Goal: Entertainment & Leisure: Consume media (video, audio)

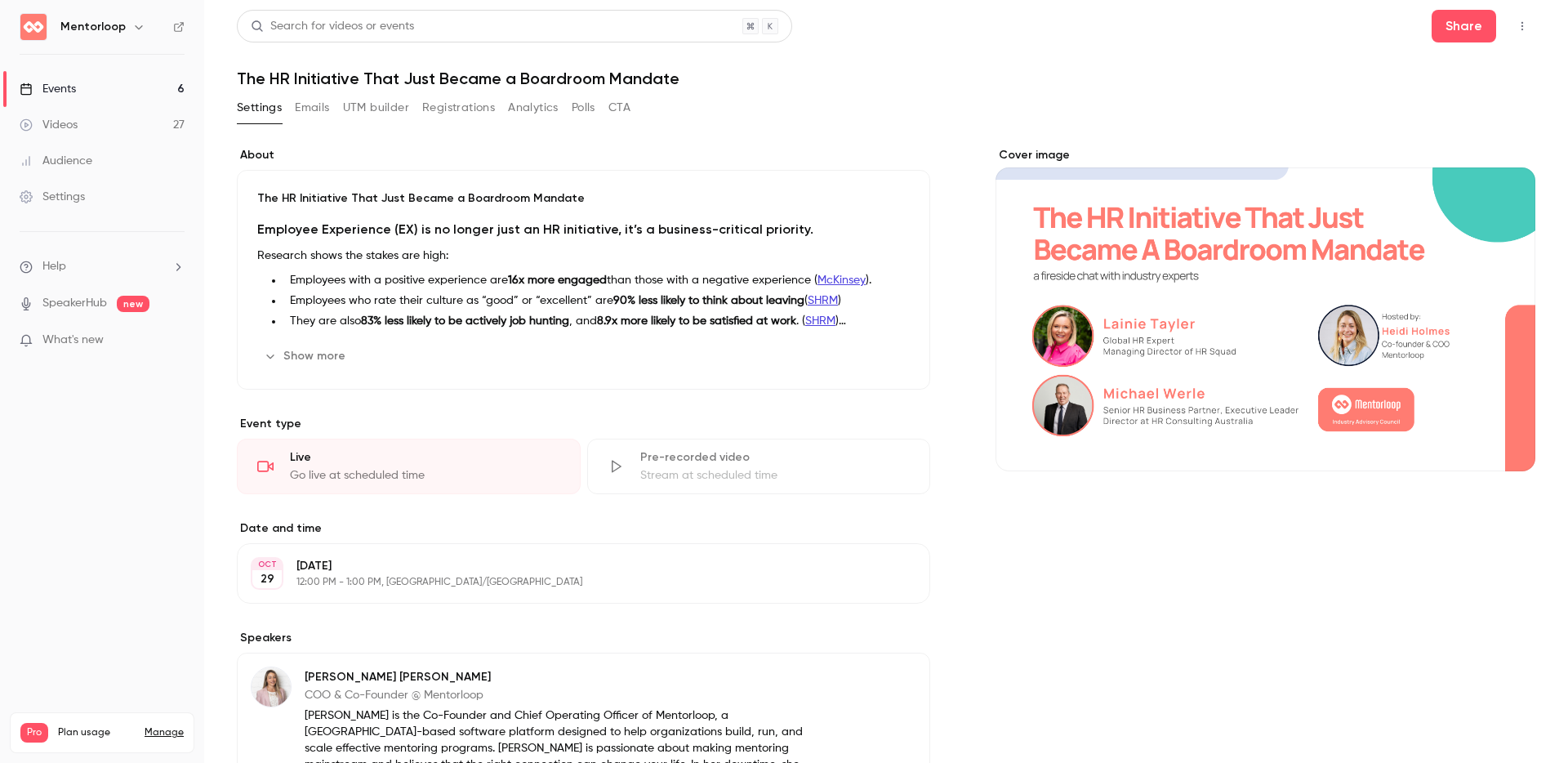
scroll to position [809, 0]
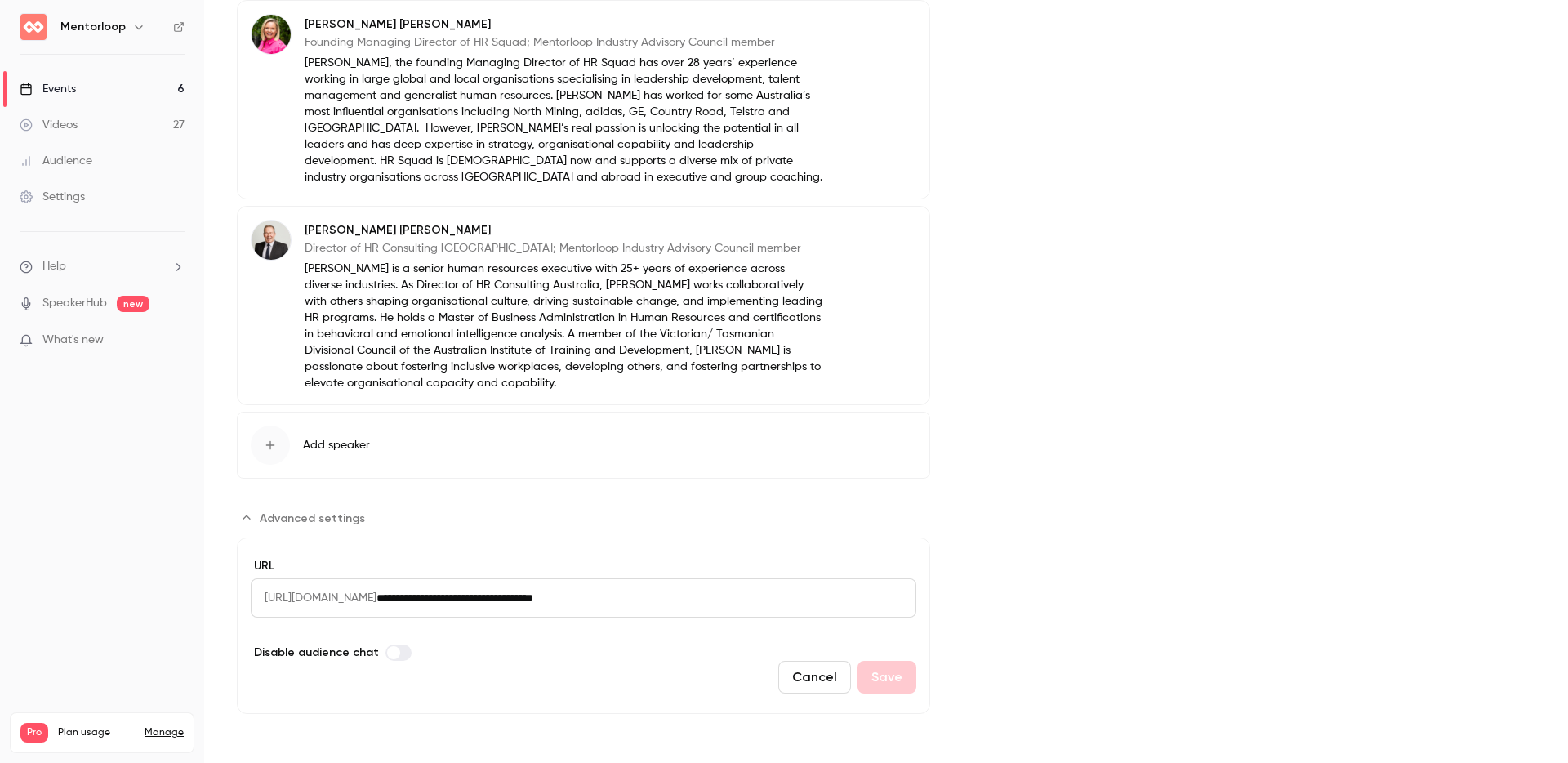
click at [1100, 428] on div "Cover image" at bounding box center [1265, 26] width 540 height 1376
click at [80, 92] on link "Events 6" at bounding box center [102, 89] width 204 height 36
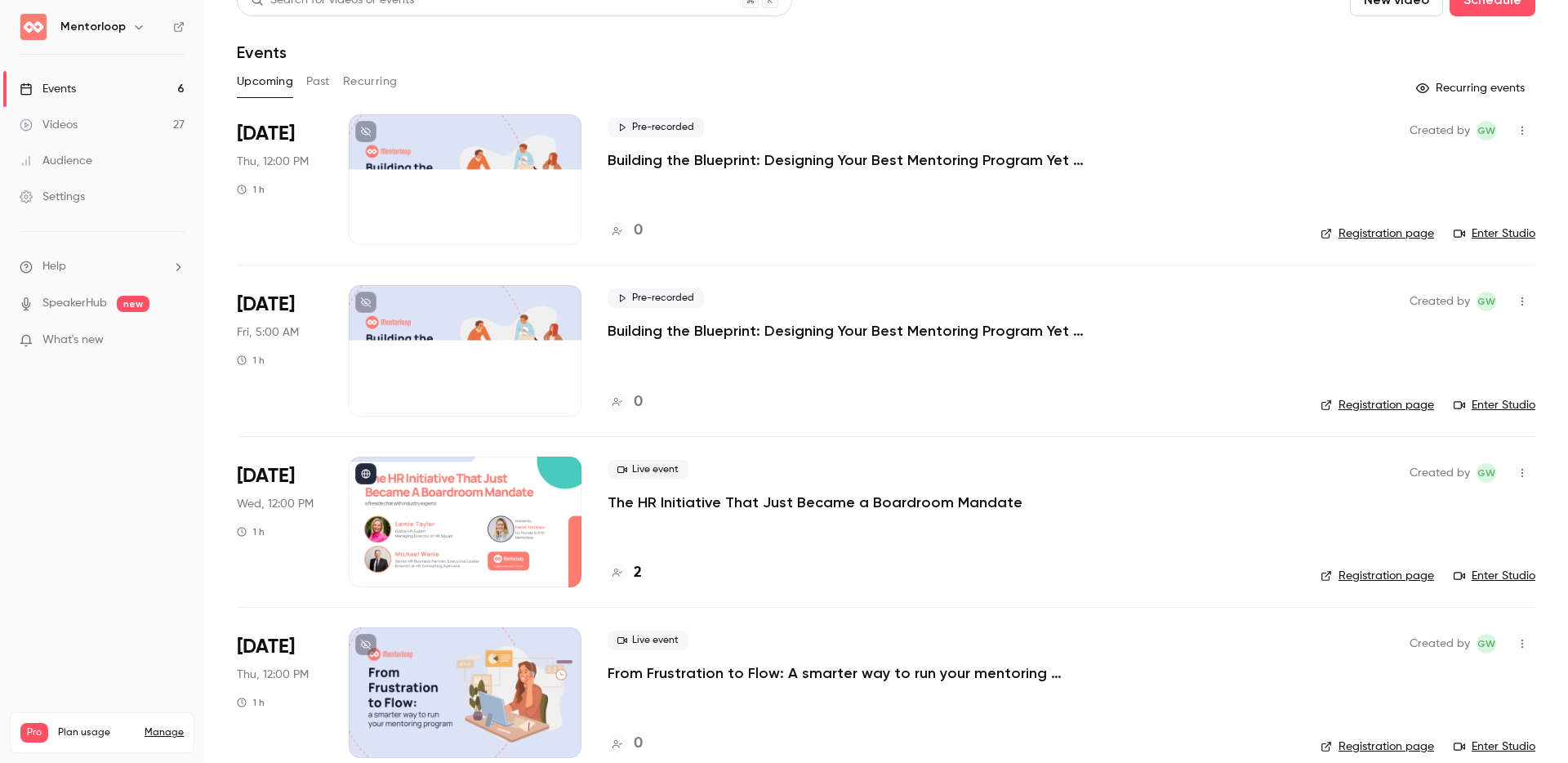
scroll to position [50, 0]
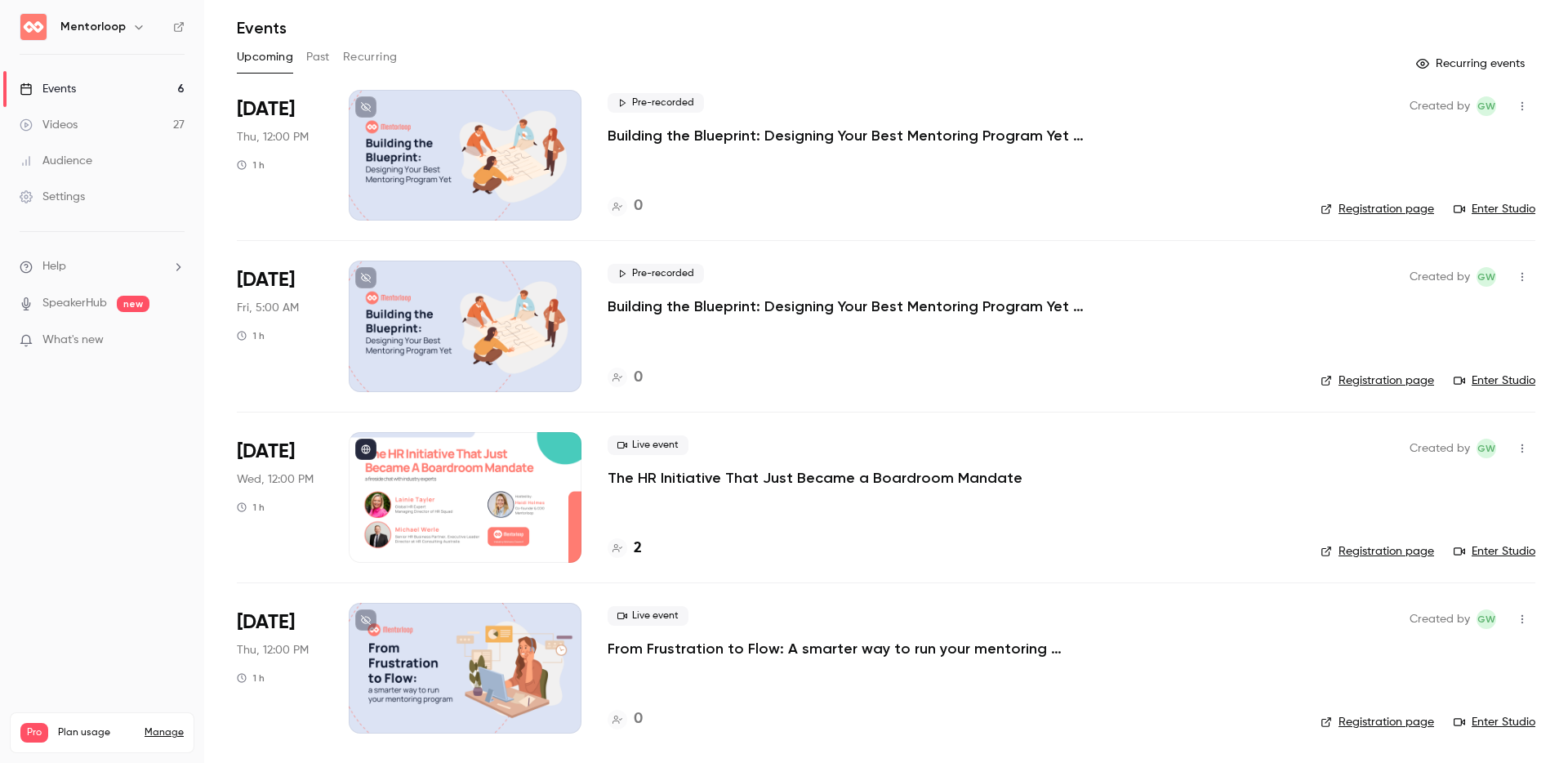
click at [321, 56] on button "Past" at bounding box center [318, 57] width 24 height 27
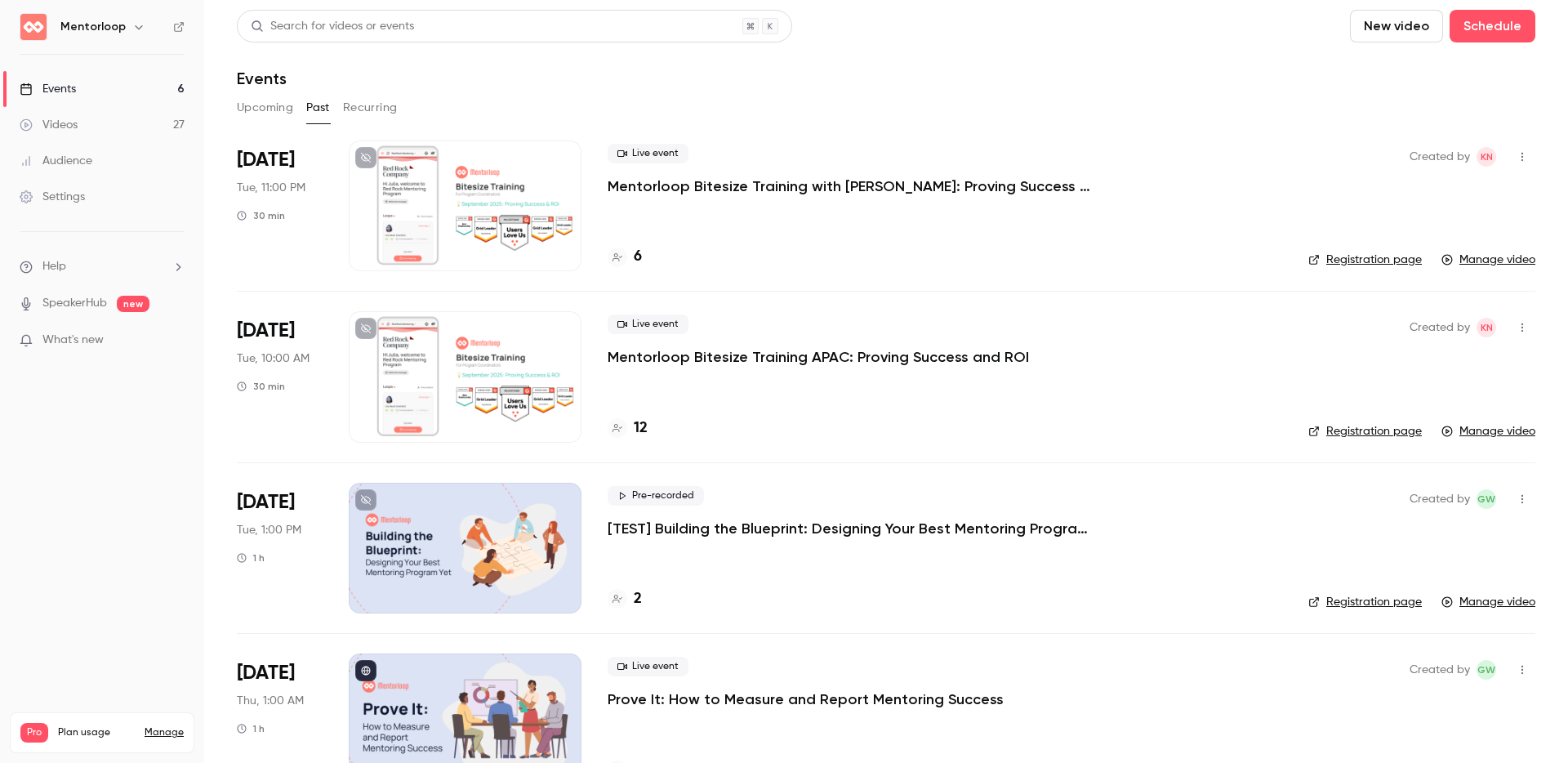
click at [733, 356] on p "Mentorloop Bitesize Training APAC: Proving Success and ROI" at bounding box center [818, 357] width 422 height 20
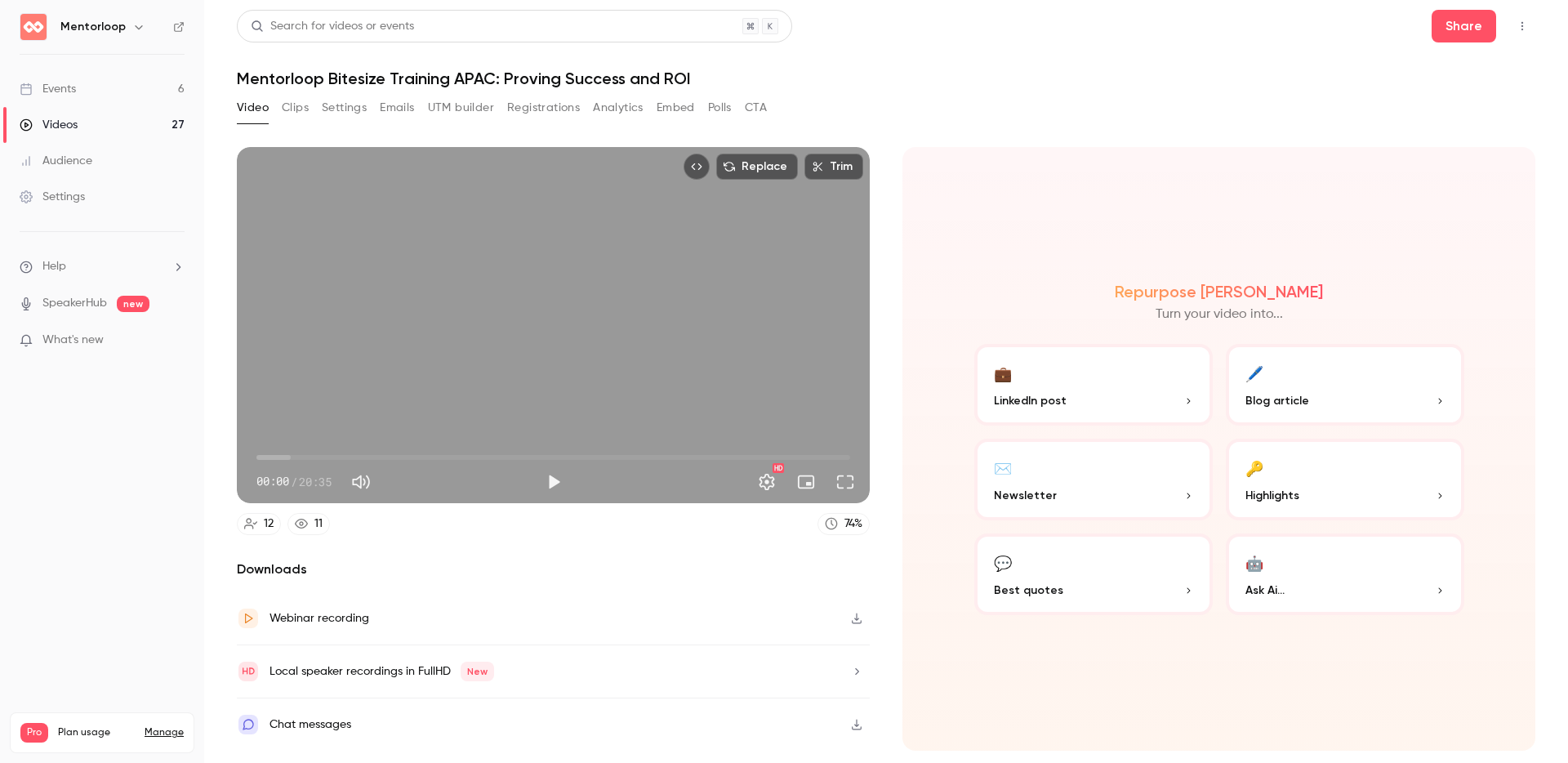
click at [730, 107] on button "Polls" at bounding box center [720, 108] width 24 height 27
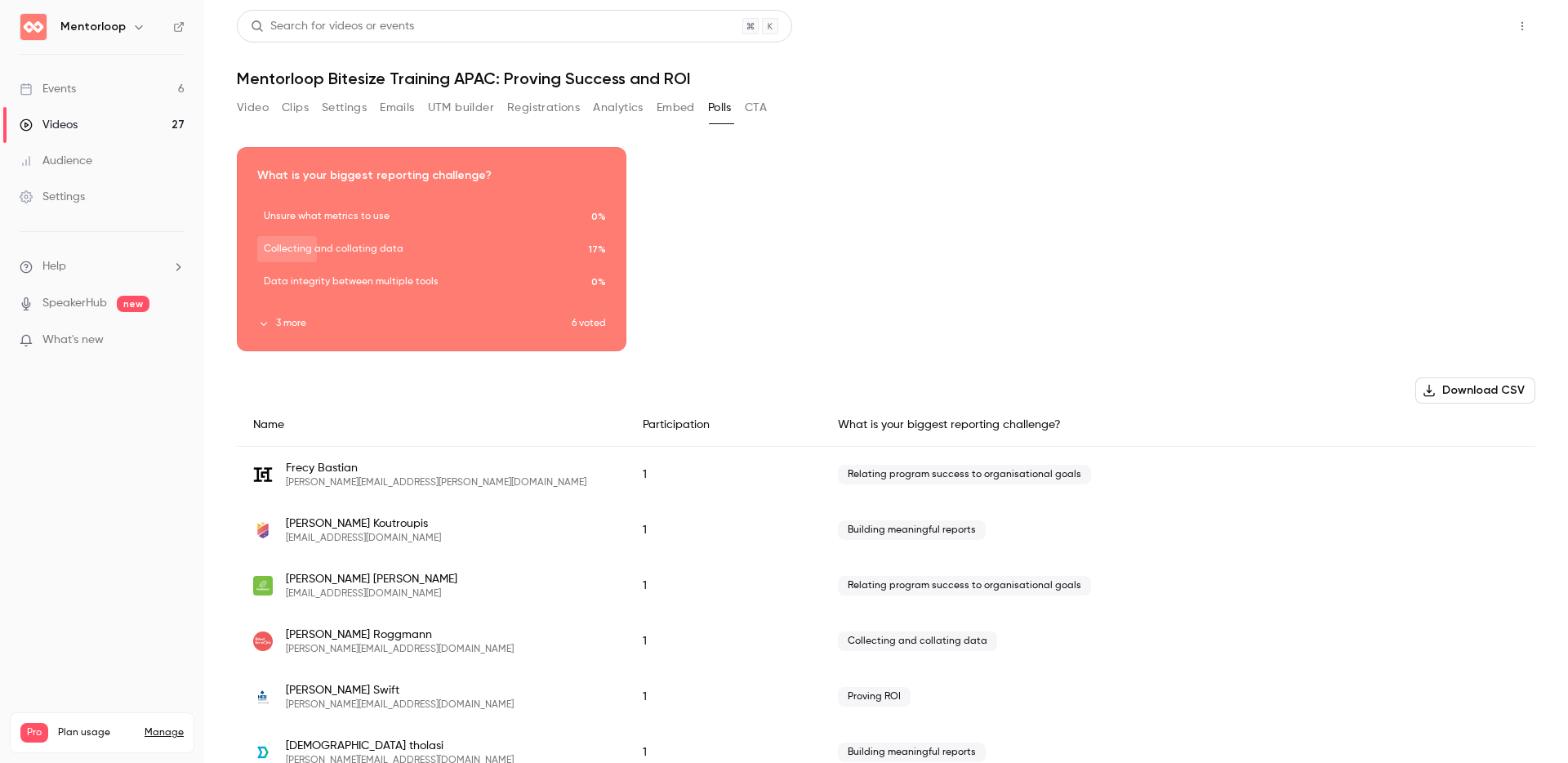
click at [1472, 21] on button "Share" at bounding box center [1464, 26] width 64 height 33
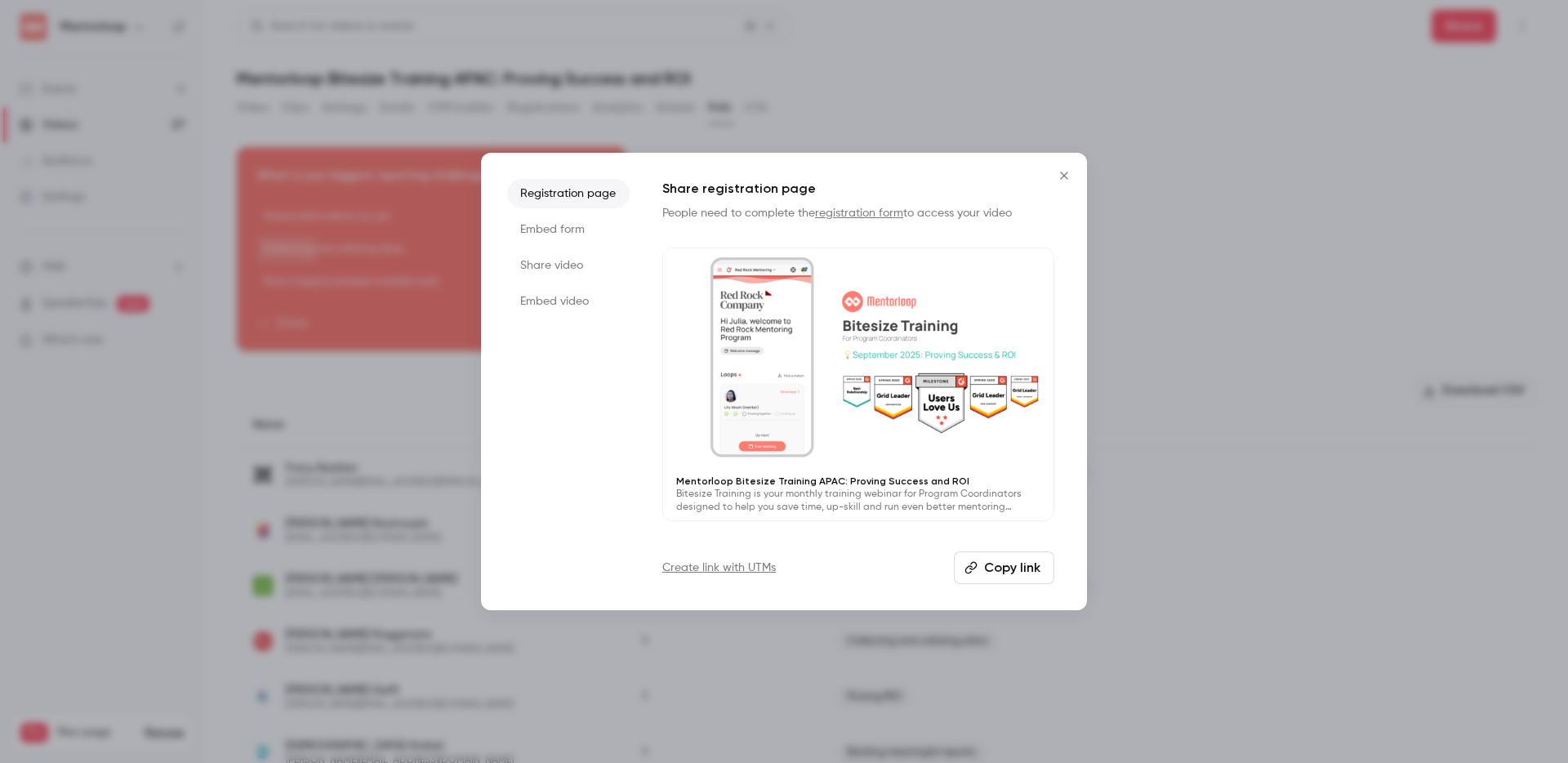
click at [1073, 176] on icon "Close" at bounding box center [1064, 175] width 20 height 13
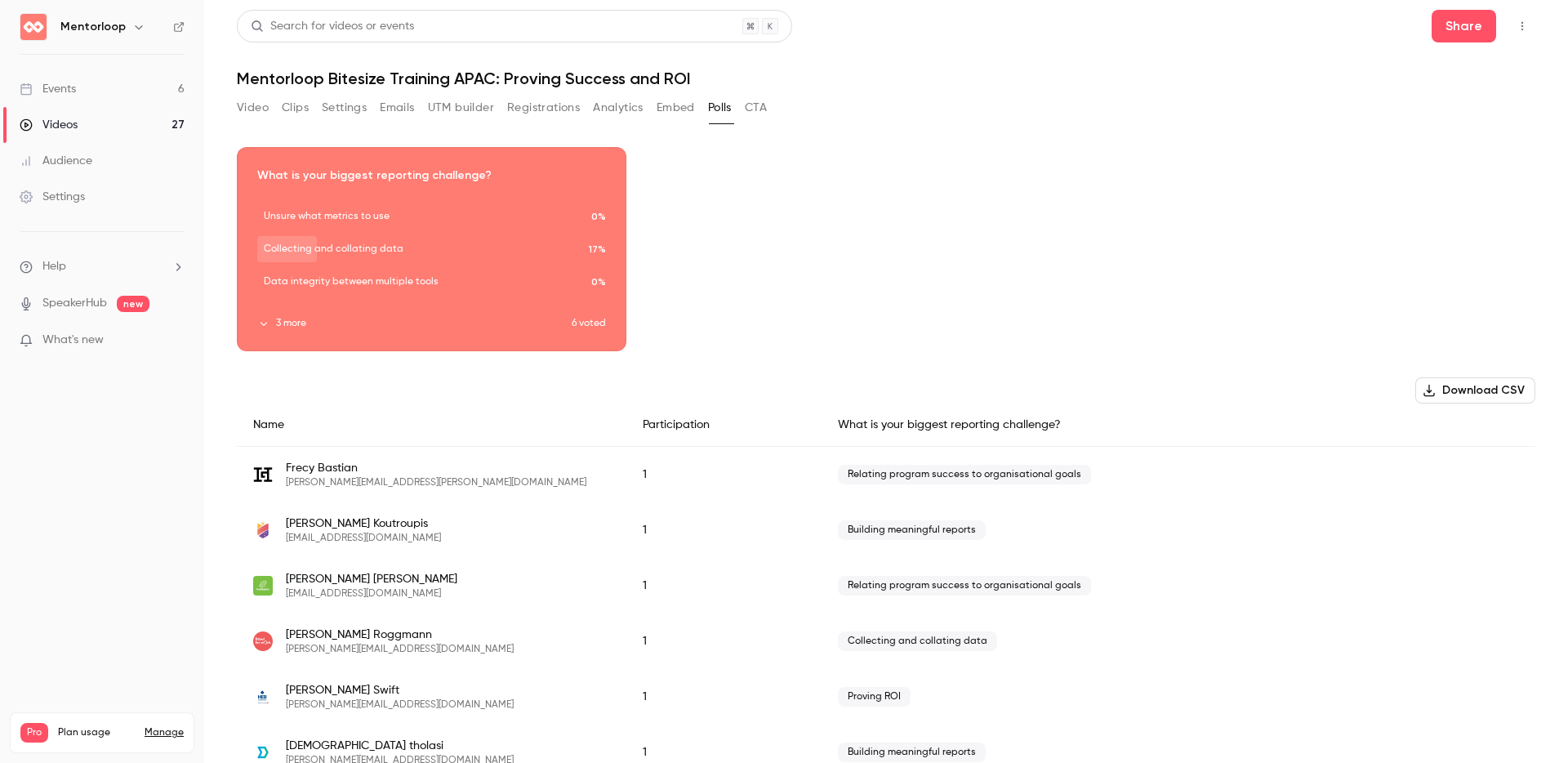
click at [245, 103] on button "Video" at bounding box center [252, 108] width 32 height 27
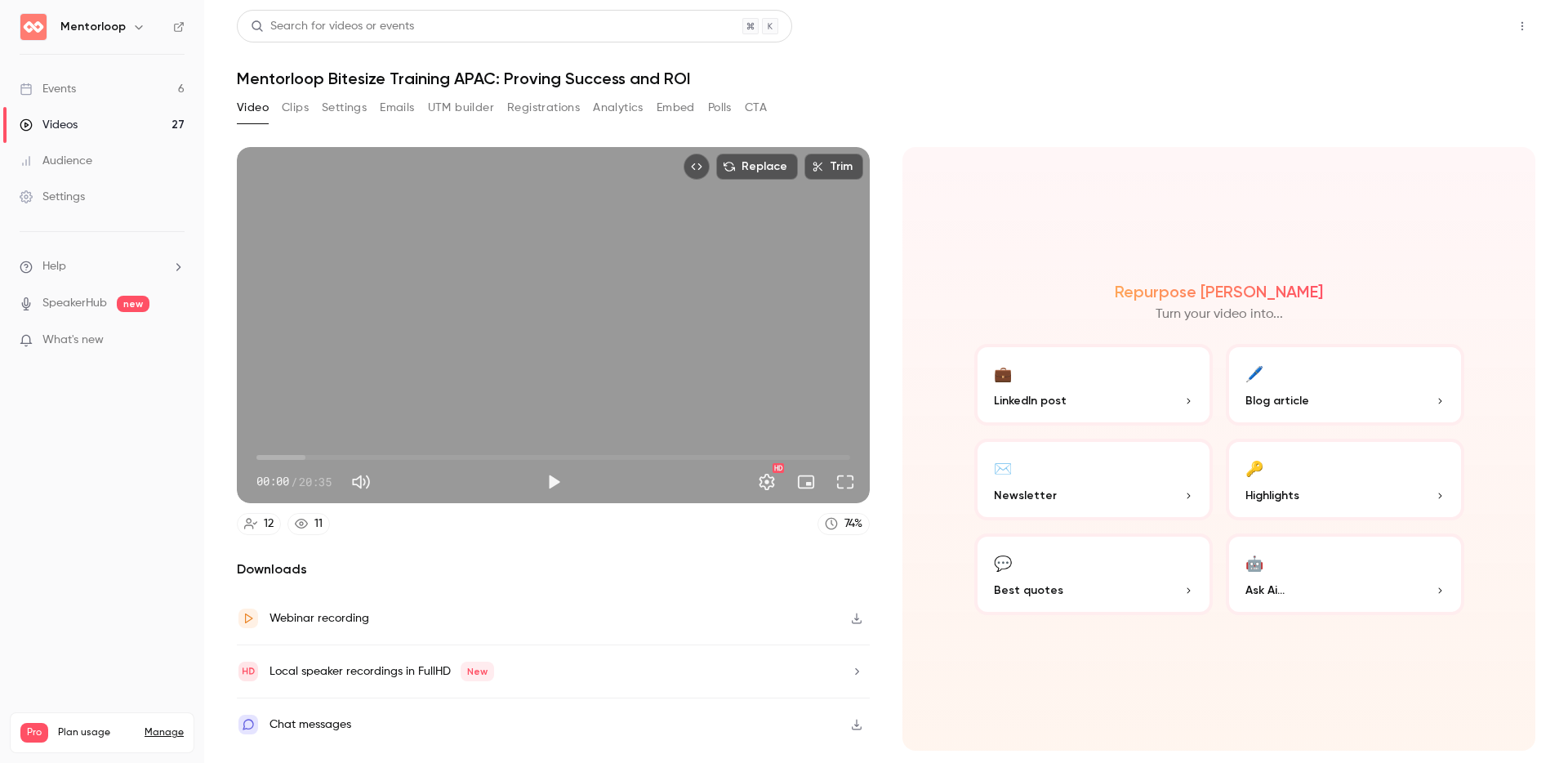
click at [1481, 22] on button "Share" at bounding box center [1464, 26] width 64 height 33
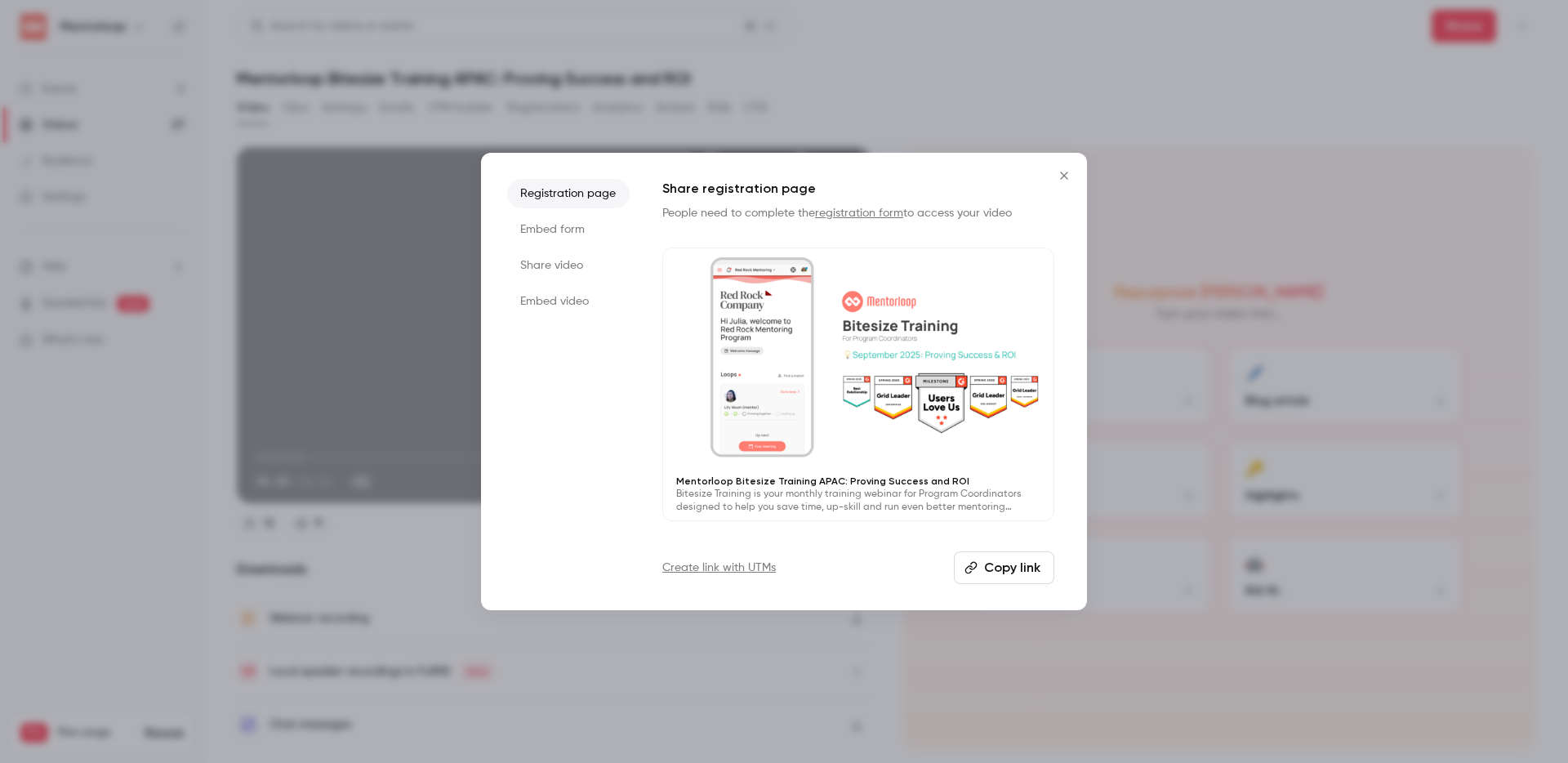
click at [546, 254] on li "Share video" at bounding box center [568, 265] width 122 height 29
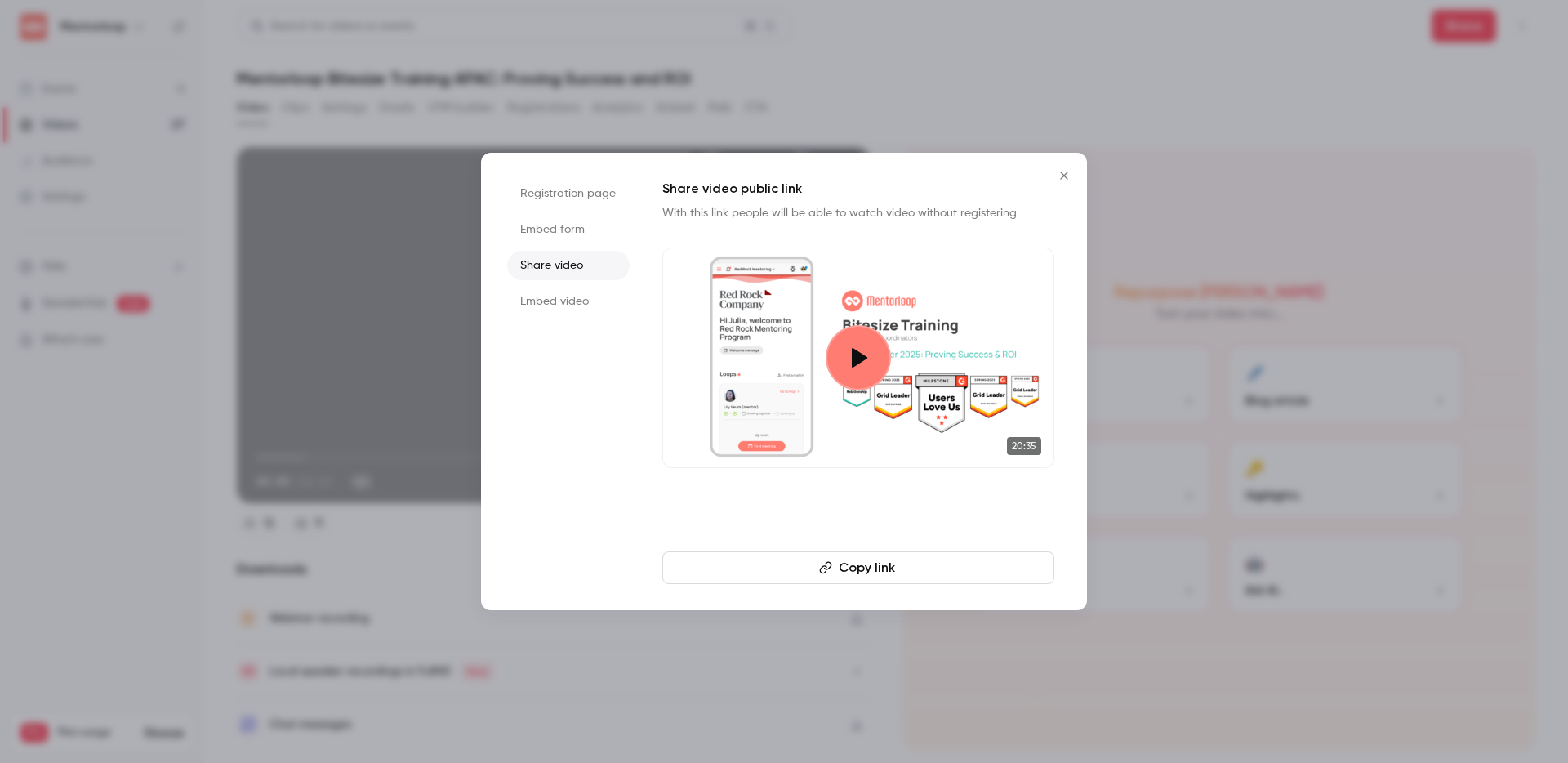
click at [553, 229] on li "Embed form" at bounding box center [568, 229] width 122 height 29
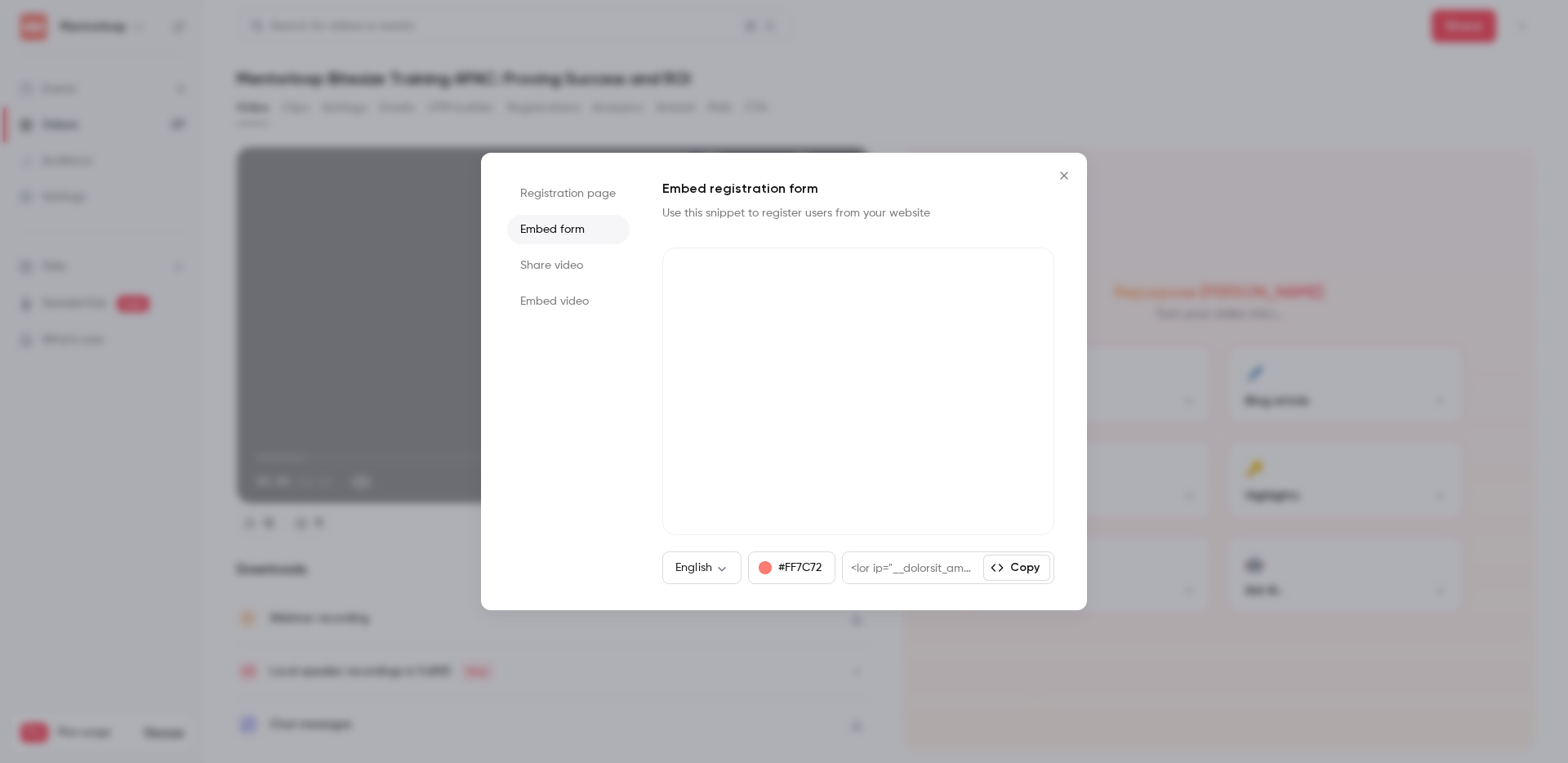
click at [547, 205] on li "Registration page" at bounding box center [568, 193] width 122 height 29
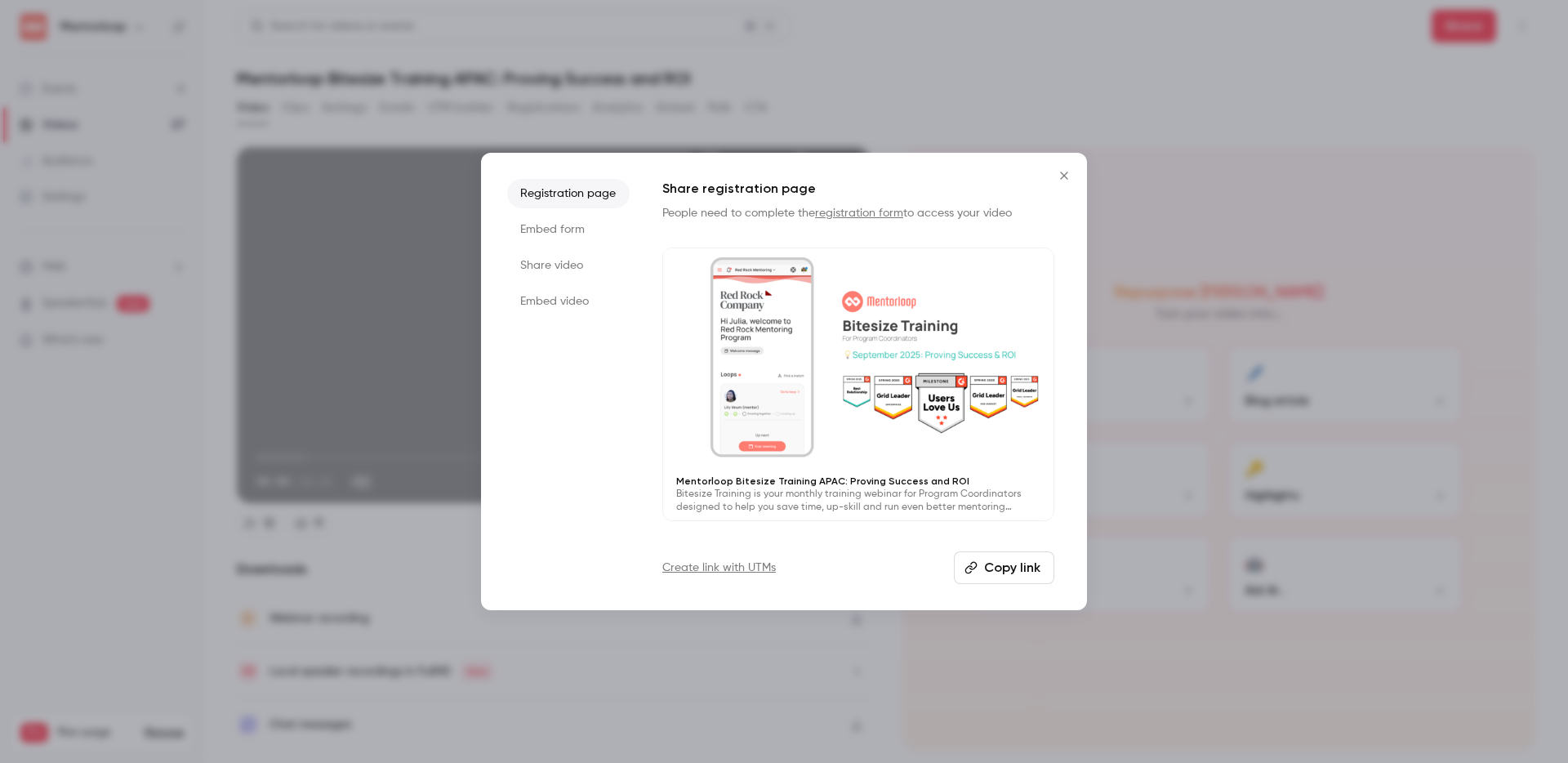
click at [599, 268] on li "Share video" at bounding box center [568, 265] width 122 height 29
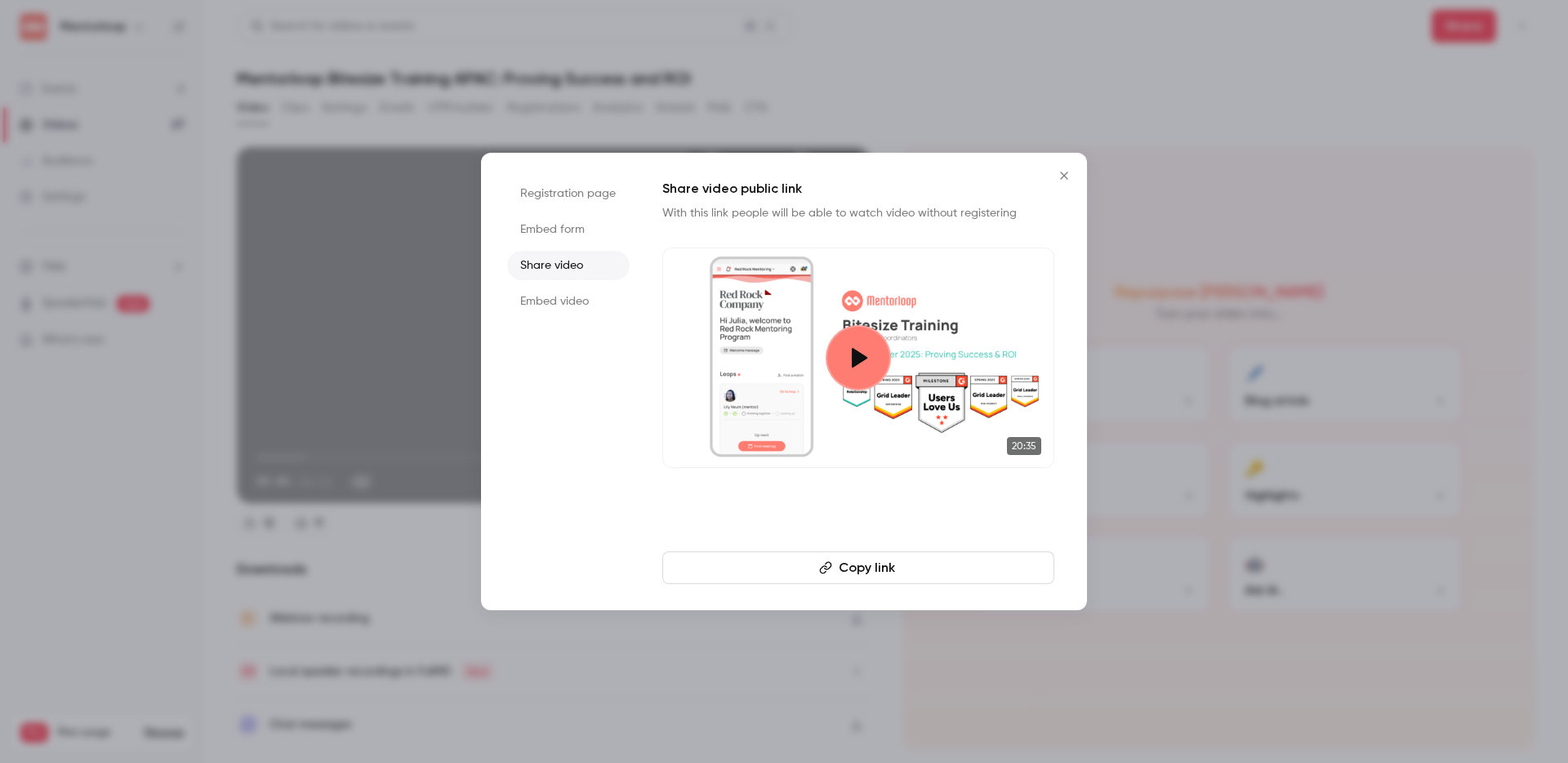
click at [987, 565] on button "Copy link" at bounding box center [858, 568] width 392 height 33
click at [575, 186] on li "Registration page" at bounding box center [568, 193] width 122 height 29
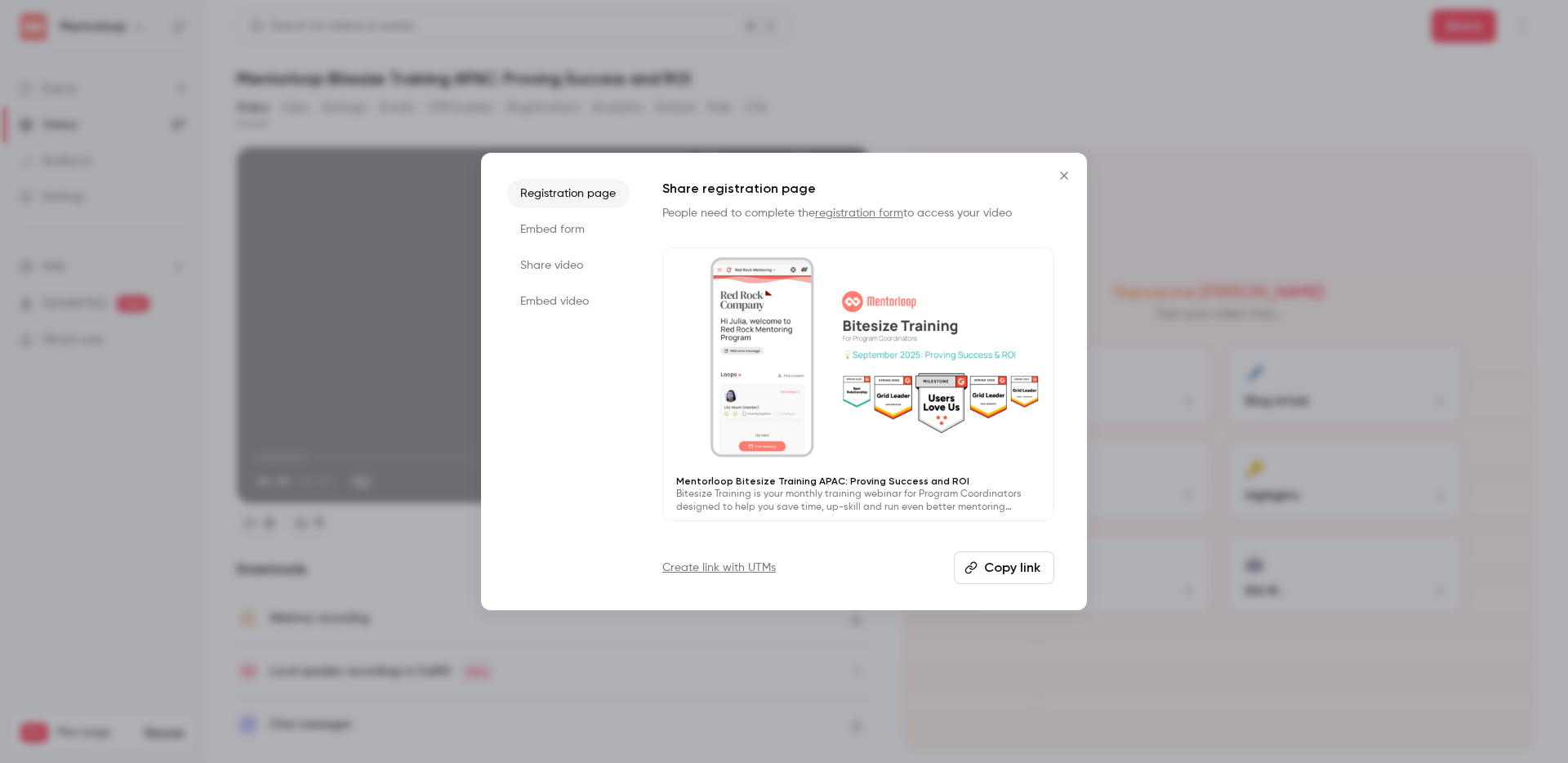
click at [1016, 575] on button "Copy link" at bounding box center [1003, 568] width 100 height 33
click at [387, 82] on div at bounding box center [784, 382] width 1568 height 763
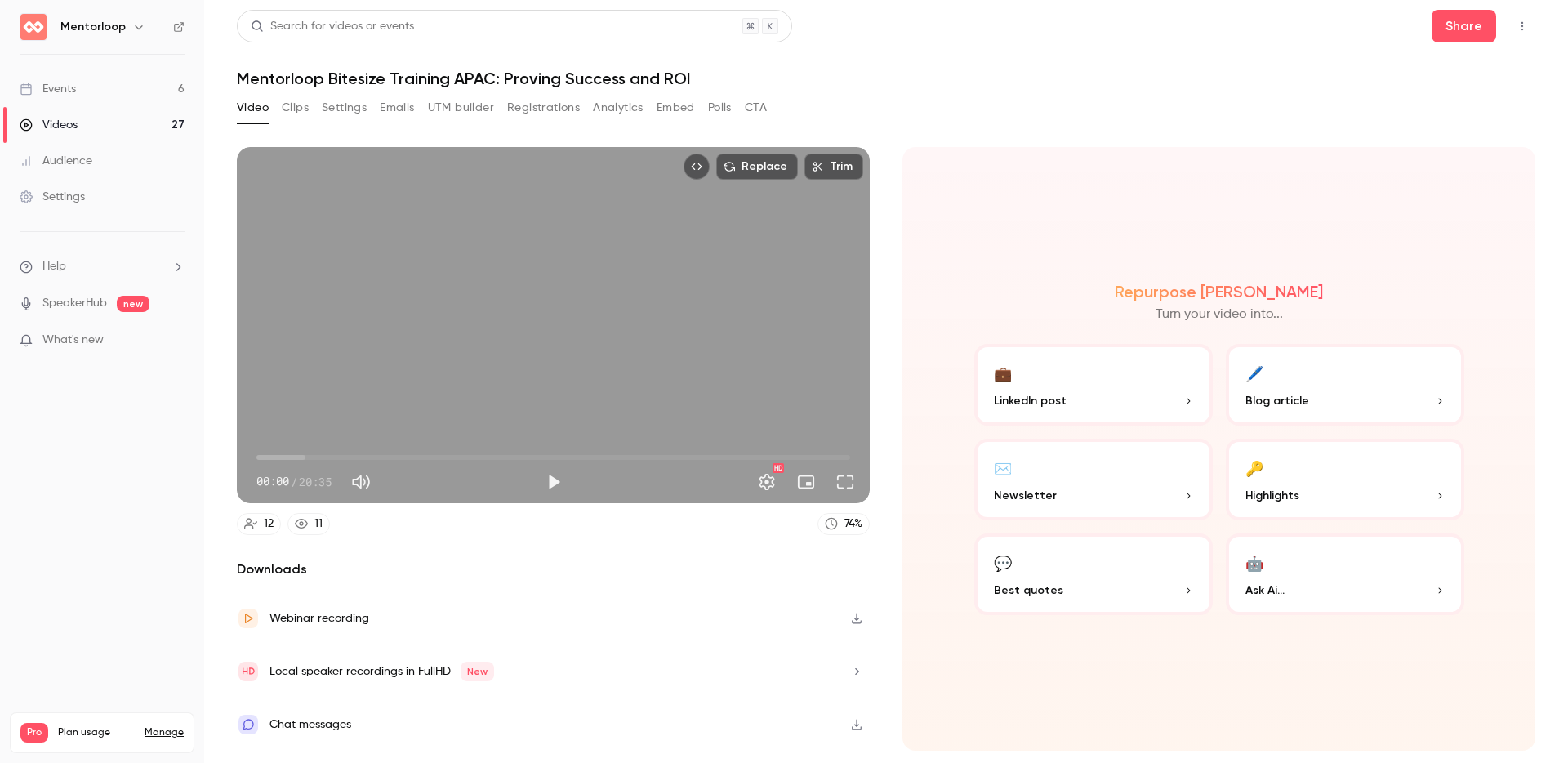
click at [47, 127] on div "Videos" at bounding box center [49, 125] width 58 height 16
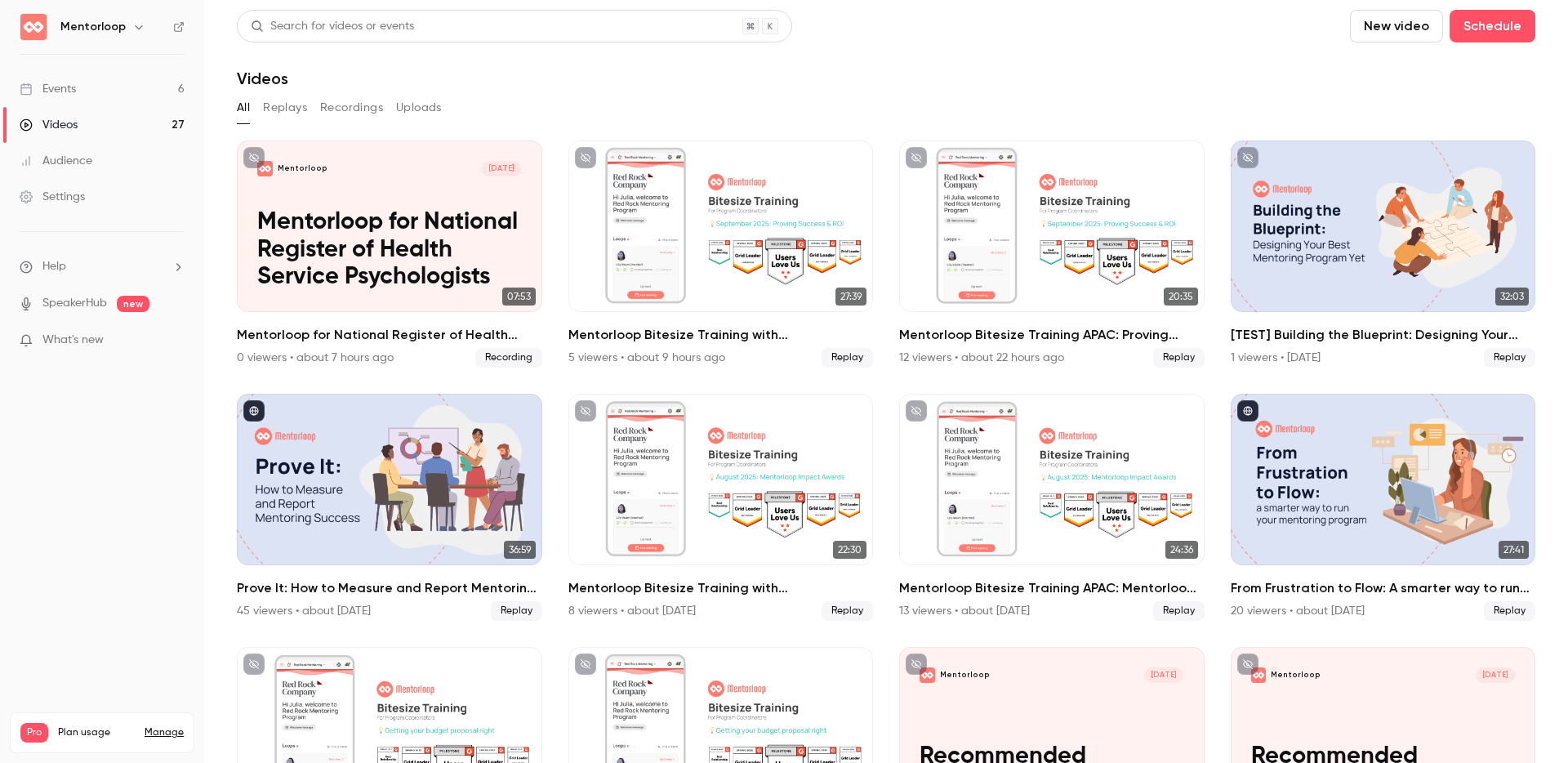
click at [293, 106] on button "Replays" at bounding box center [285, 108] width 44 height 27
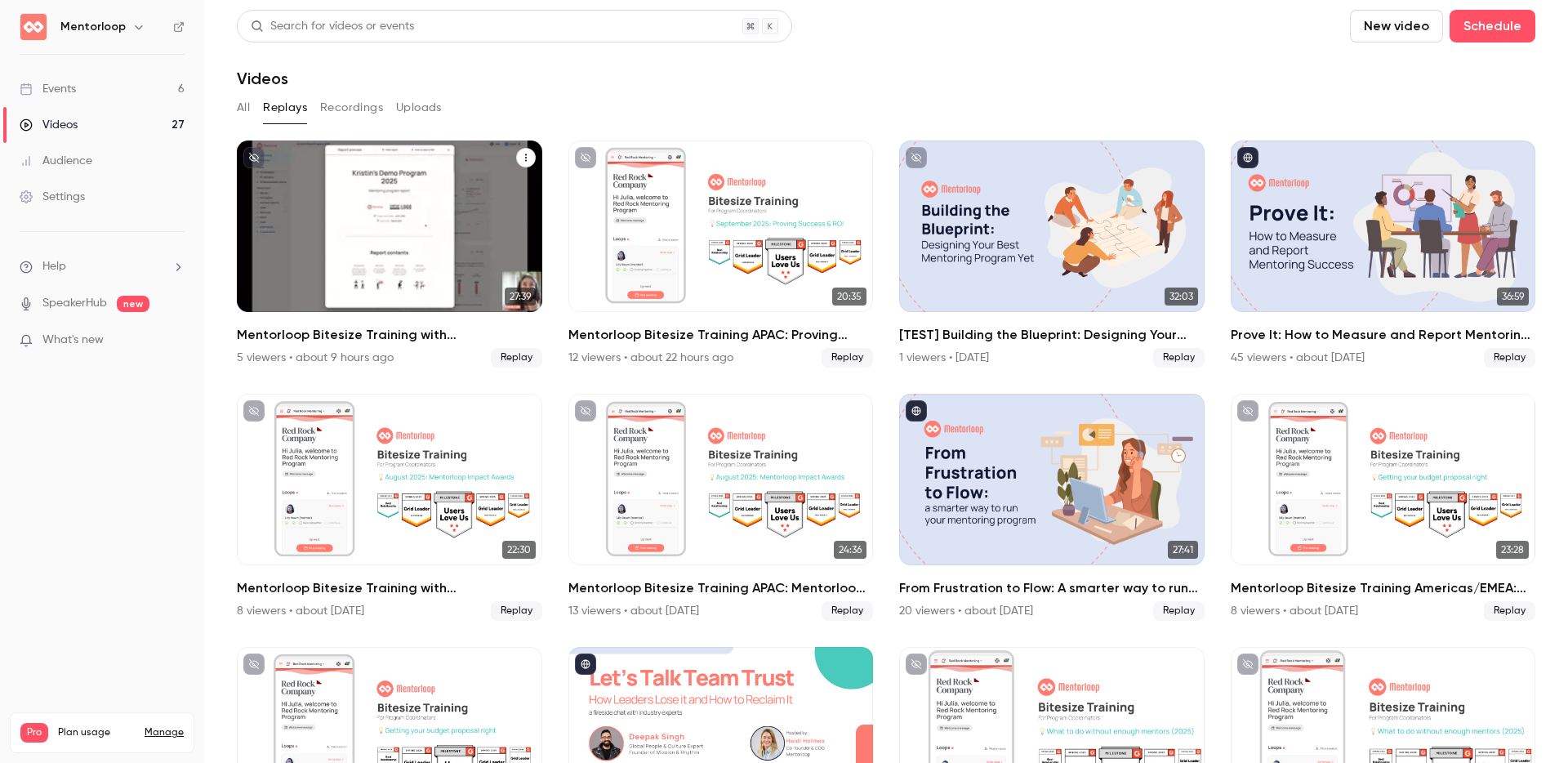
click at [364, 209] on div "Mentorloop Bitesize Training with Kristin: Proving Success & ROI" at bounding box center [389, 226] width 305 height 172
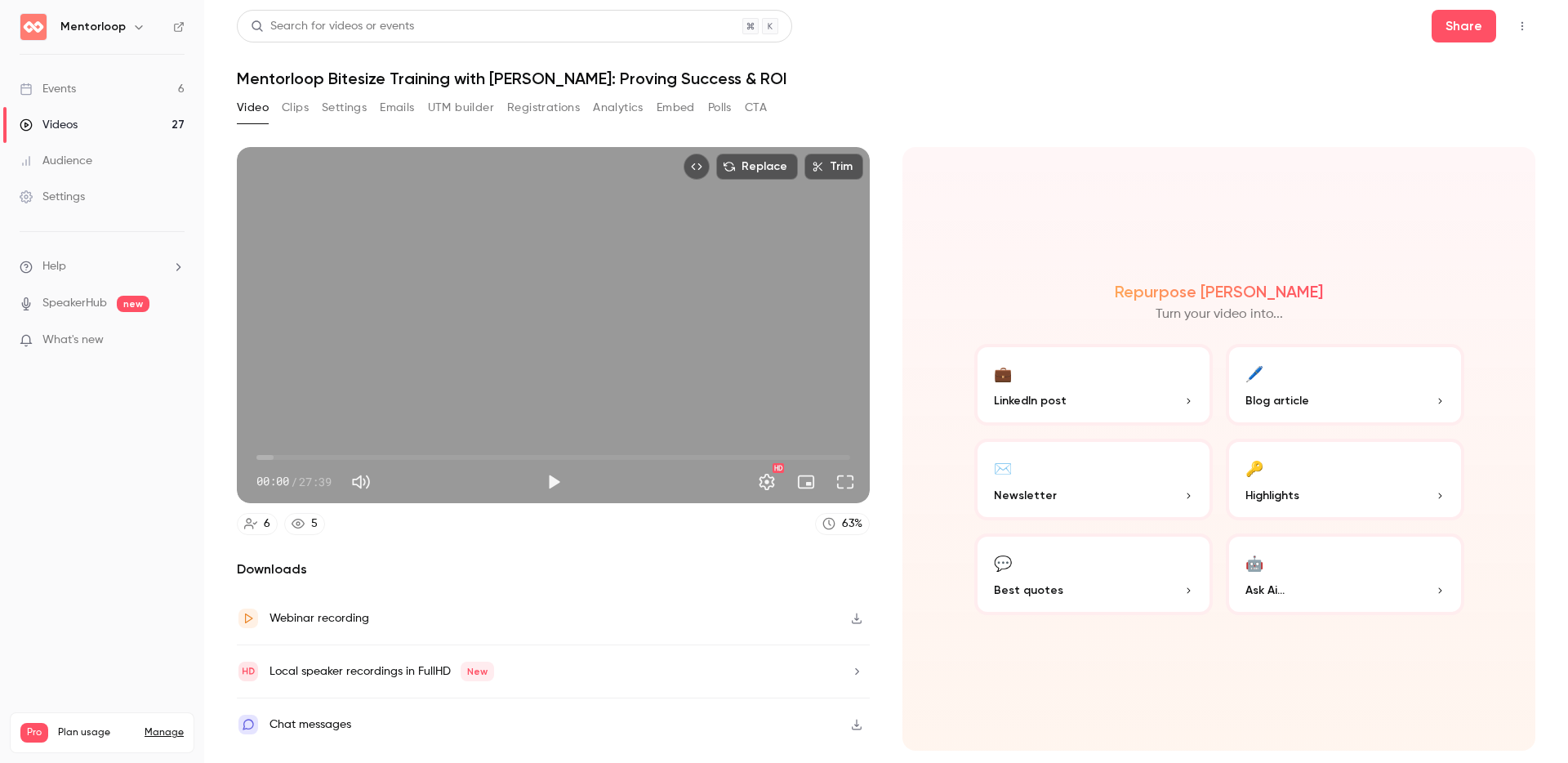
click at [710, 112] on button "Polls" at bounding box center [720, 108] width 24 height 27
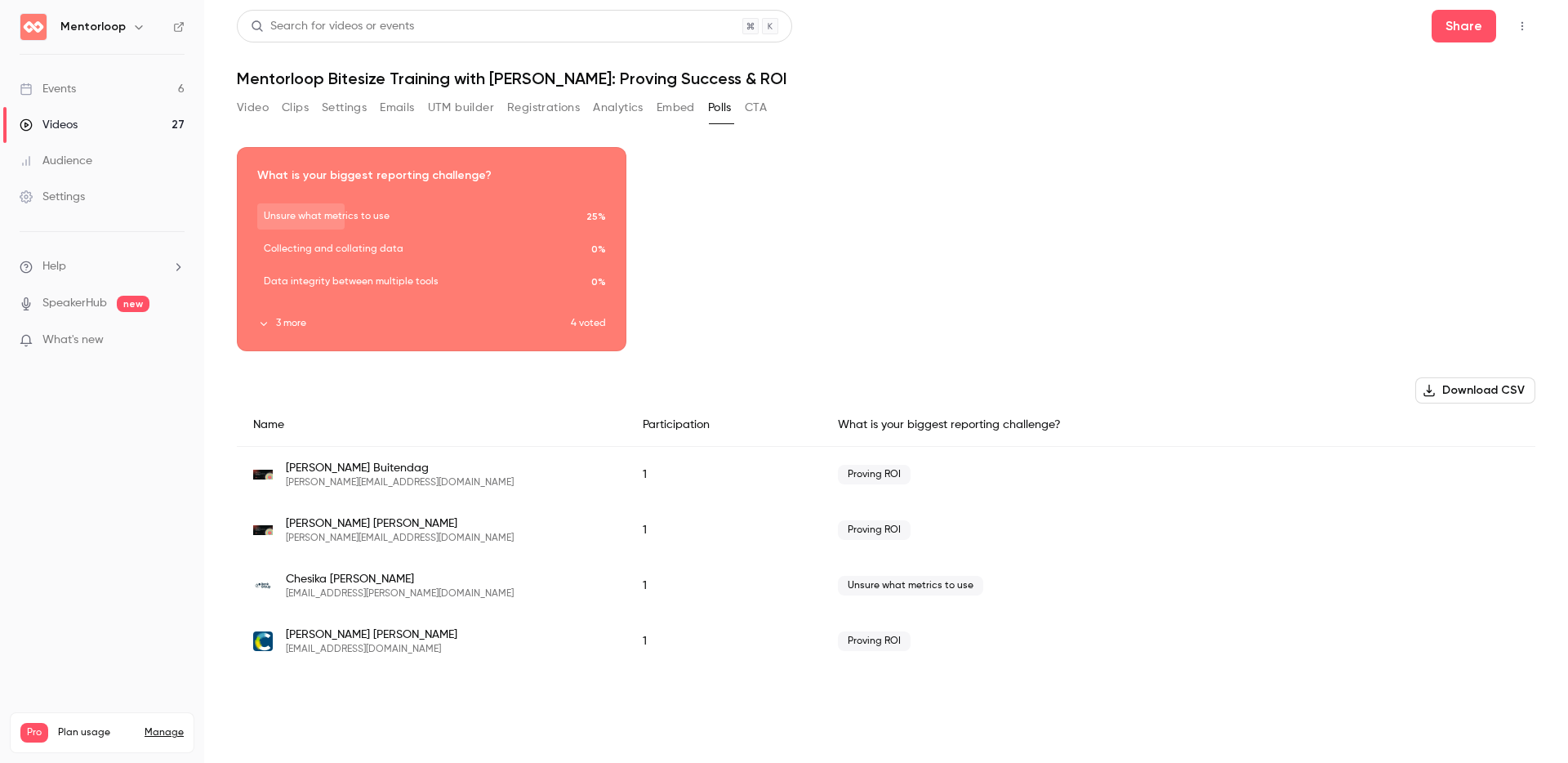
click at [74, 77] on link "Events 6" at bounding box center [102, 89] width 204 height 36
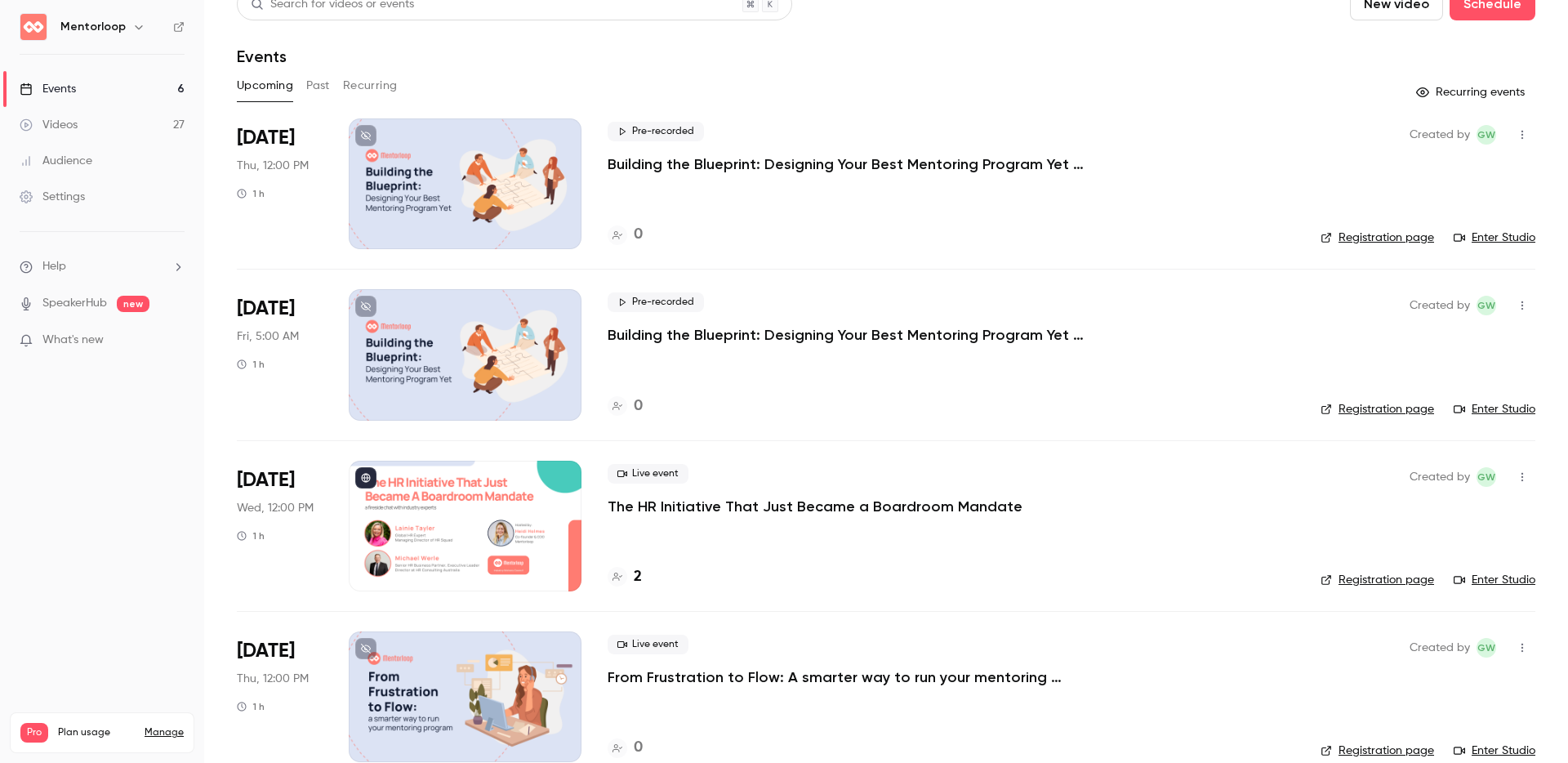
scroll to position [50, 0]
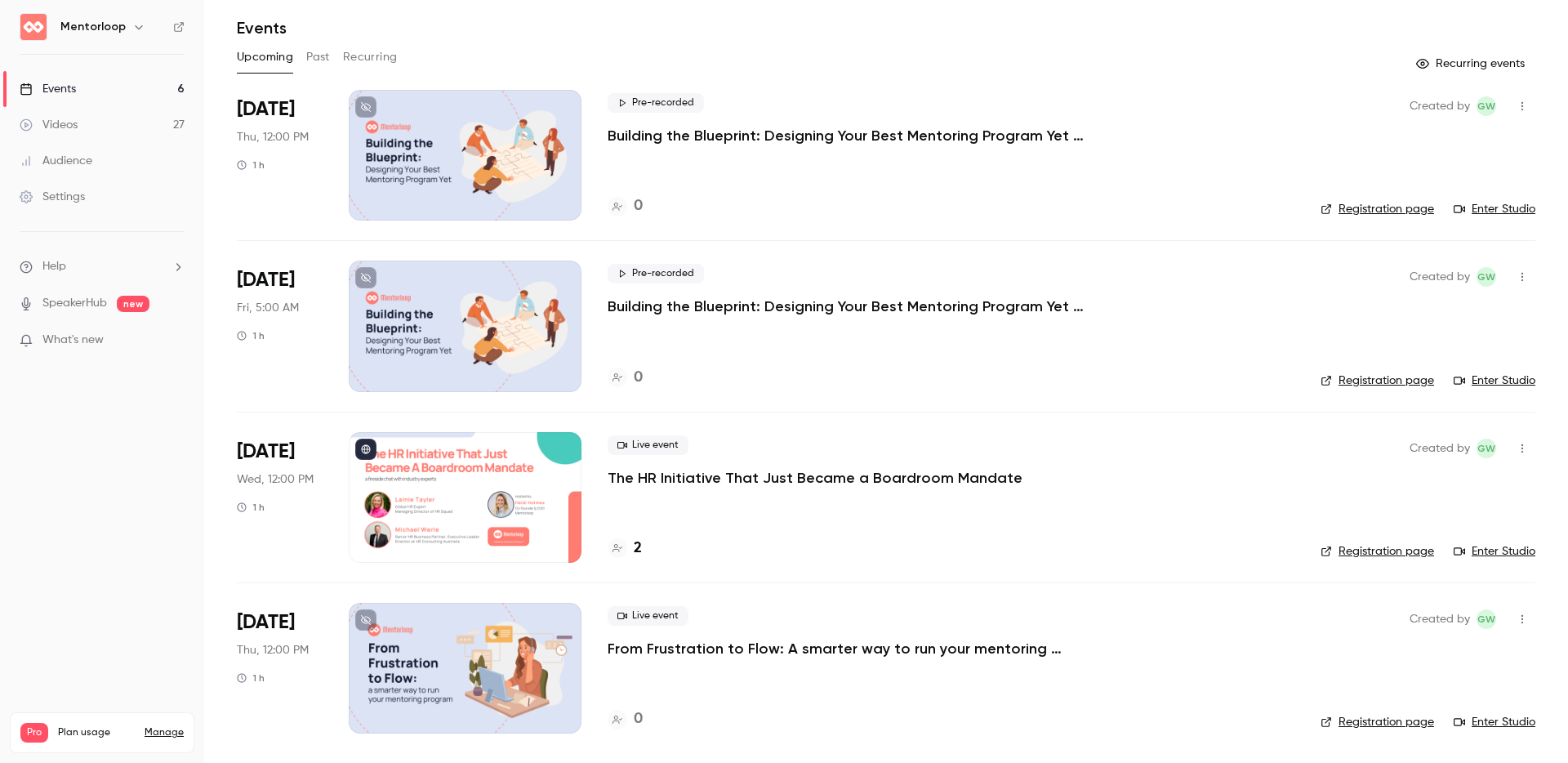
click at [1010, 30] on div "Events" at bounding box center [886, 27] width 1299 height 20
click at [322, 53] on button "Past" at bounding box center [318, 57] width 24 height 27
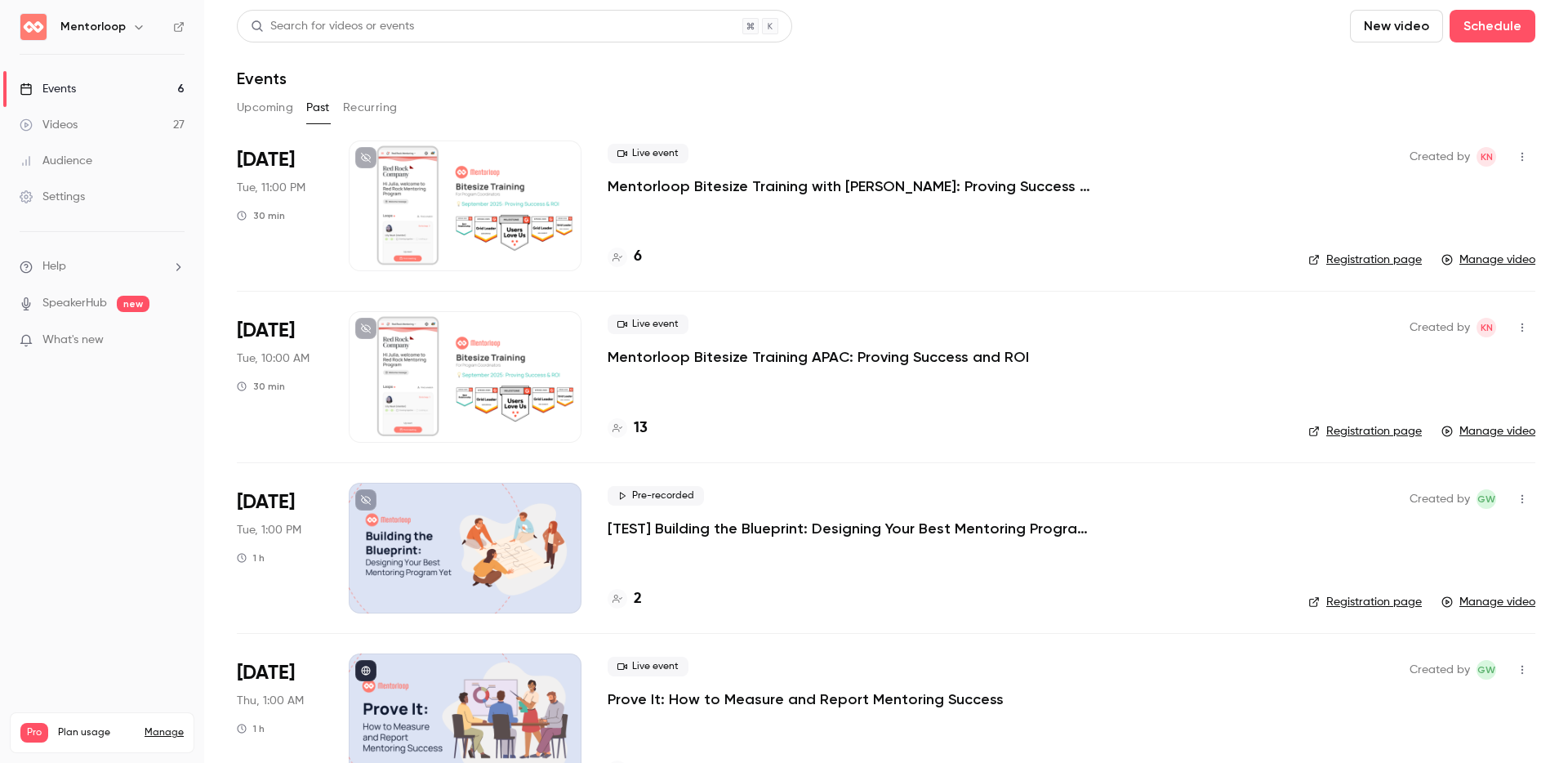
click at [543, 211] on div at bounding box center [465, 205] width 233 height 131
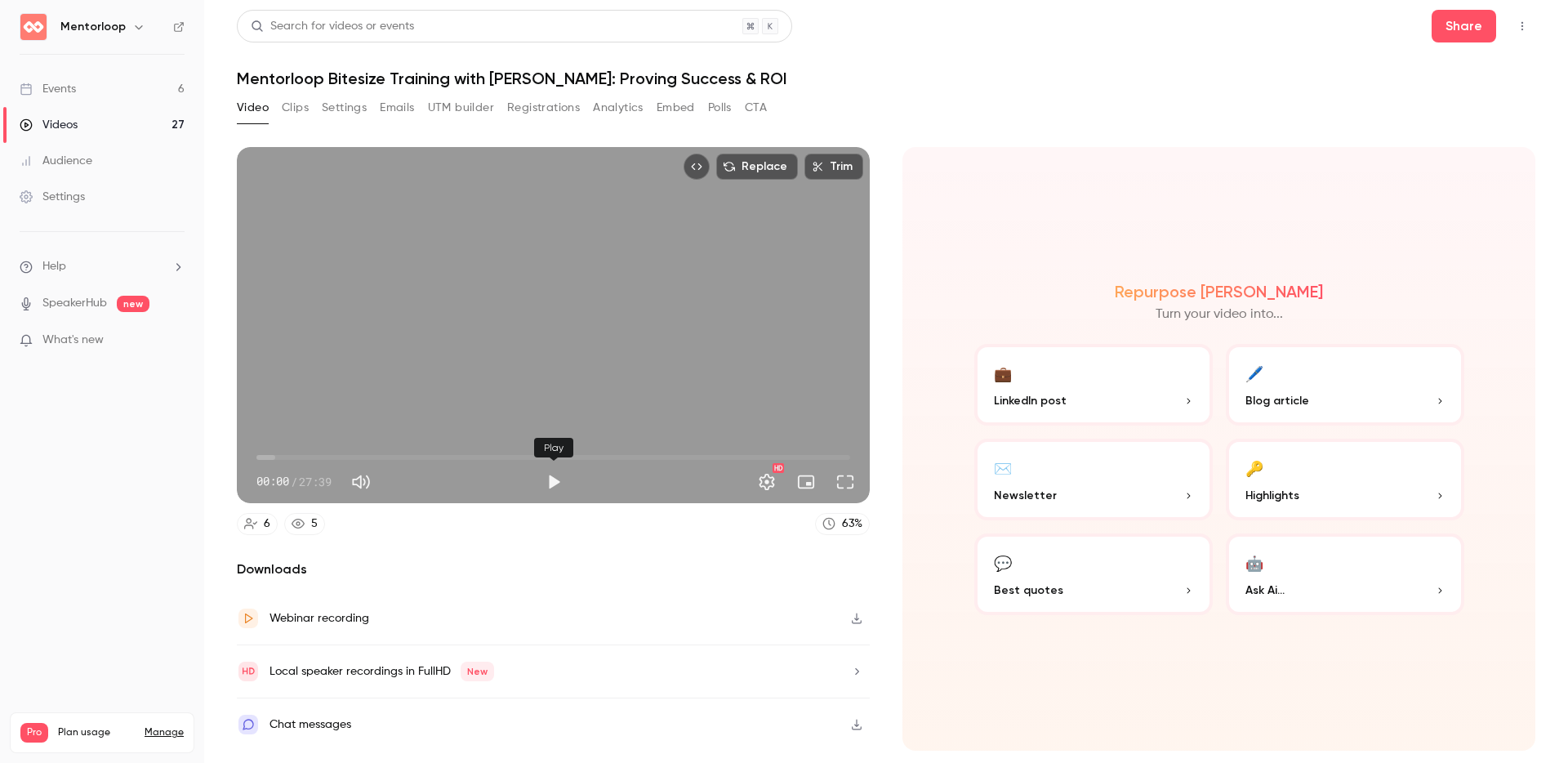
click at [547, 483] on button "Play" at bounding box center [553, 482] width 33 height 33
click at [767, 478] on button "Settings" at bounding box center [767, 482] width 33 height 33
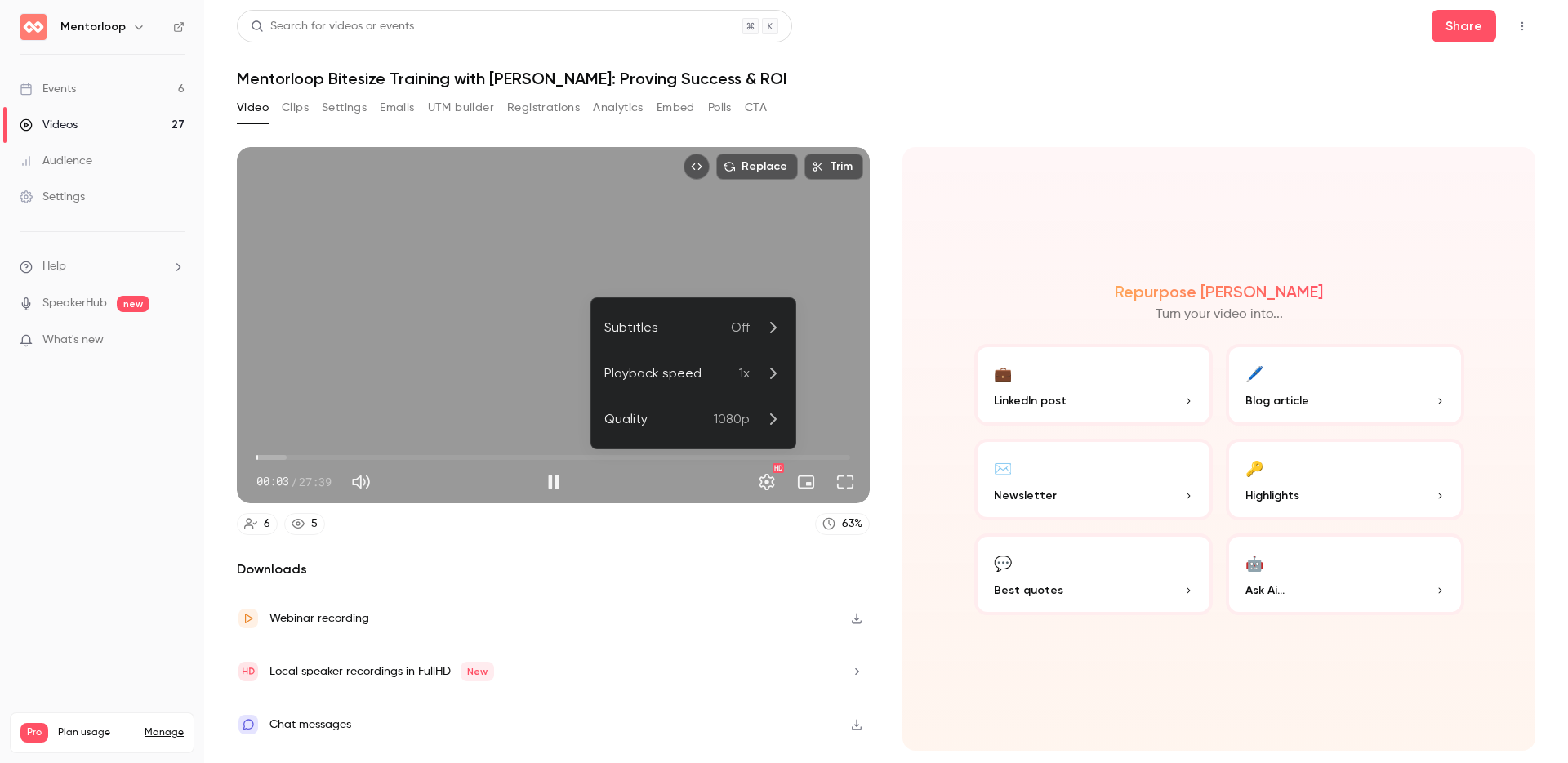
click at [760, 369] on p "1x" at bounding box center [760, 373] width 44 height 20
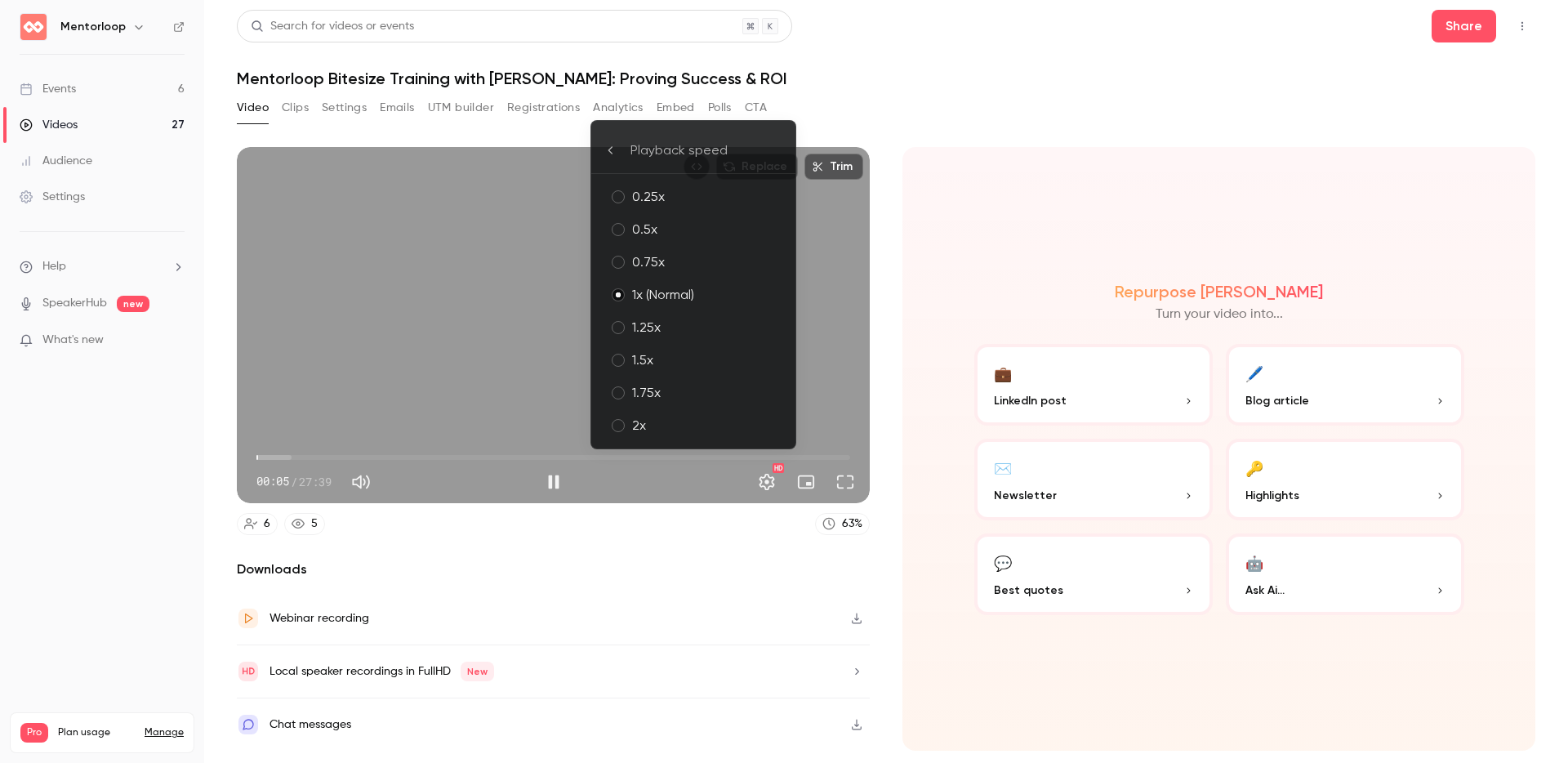
click at [644, 319] on div "1.25x" at bounding box center [707, 327] width 151 height 20
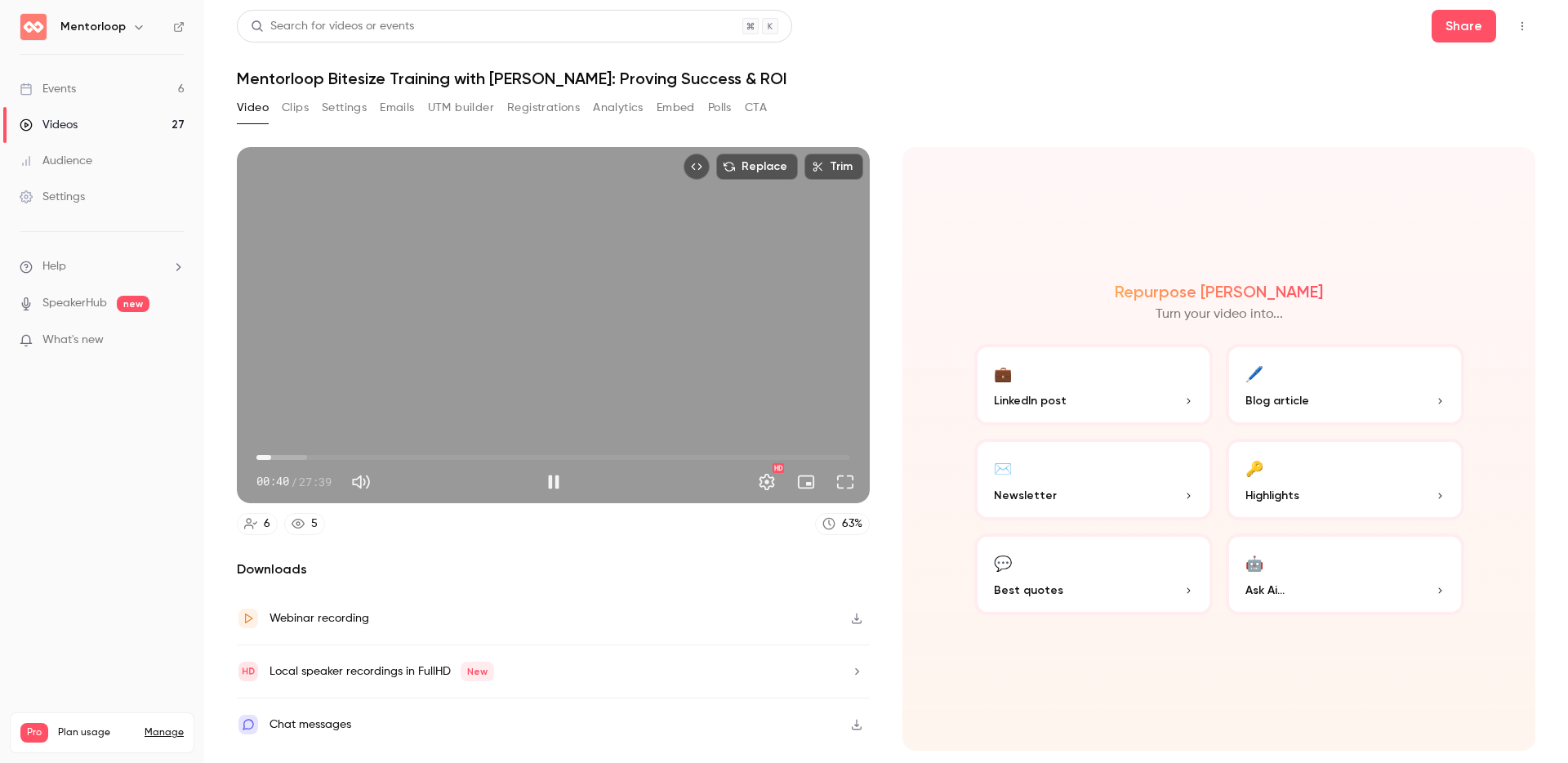
click at [280, 460] on span "00:40" at bounding box center [553, 457] width 594 height 27
click at [300, 458] on span "01:04" at bounding box center [553, 457] width 594 height 27
click at [262, 457] on span "00:13" at bounding box center [553, 457] width 594 height 27
drag, startPoint x: 262, startPoint y: 457, endPoint x: 139, endPoint y: 446, distance: 123.5
click at [140, 445] on div "Mentorloop Events 6 Videos 27 Audience Settings Help SpeakerHub new What's new …" at bounding box center [784, 382] width 1568 height 763
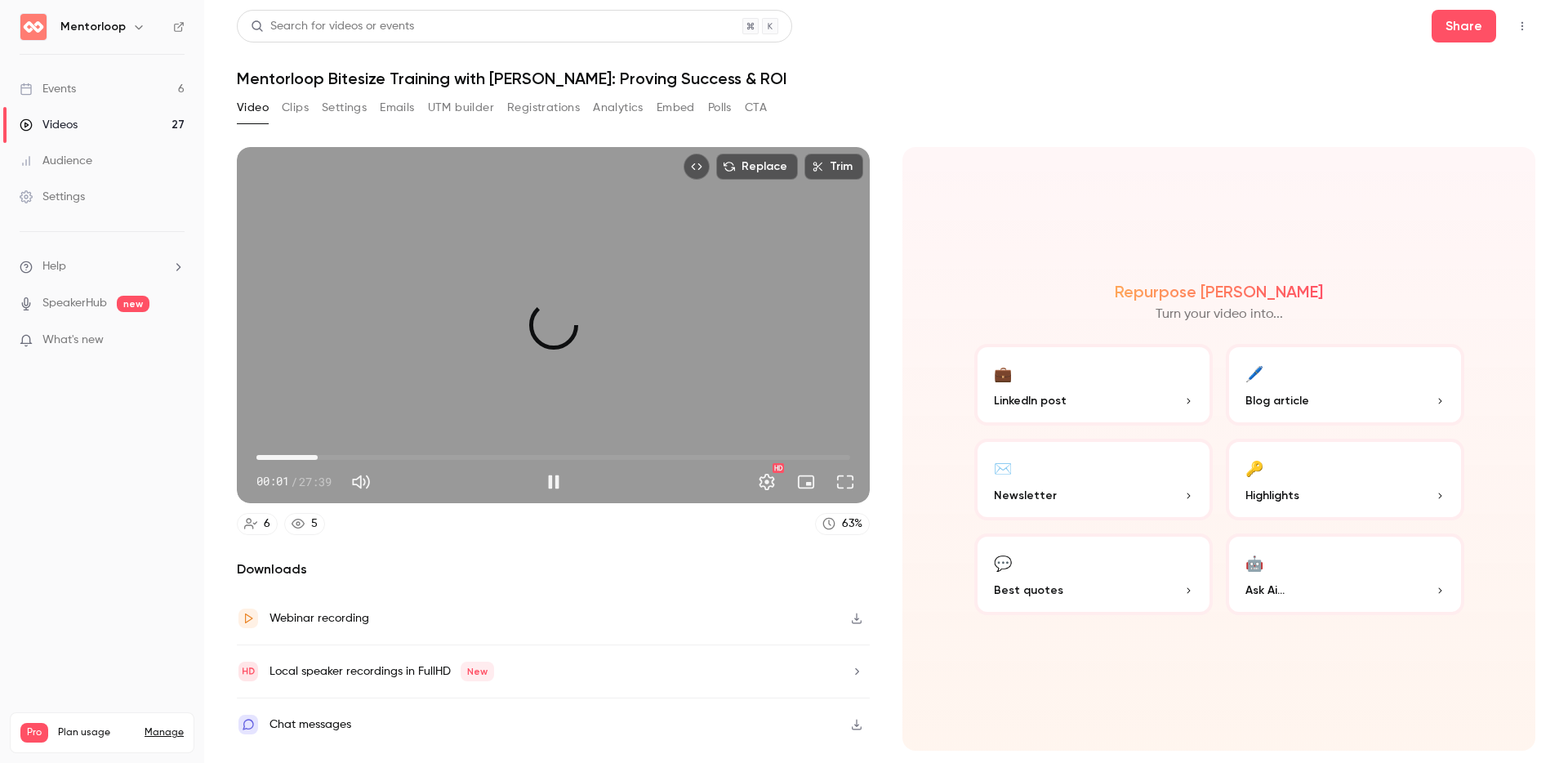
click at [317, 452] on span "02:51" at bounding box center [553, 457] width 594 height 27
click at [373, 455] on span "02:54" at bounding box center [553, 457] width 594 height 27
click at [311, 453] on span "02:30" at bounding box center [553, 457] width 594 height 27
click at [314, 457] on span "02:31" at bounding box center [311, 458] width 5 height 5
click at [322, 458] on span "03:02" at bounding box center [322, 458] width 5 height 5
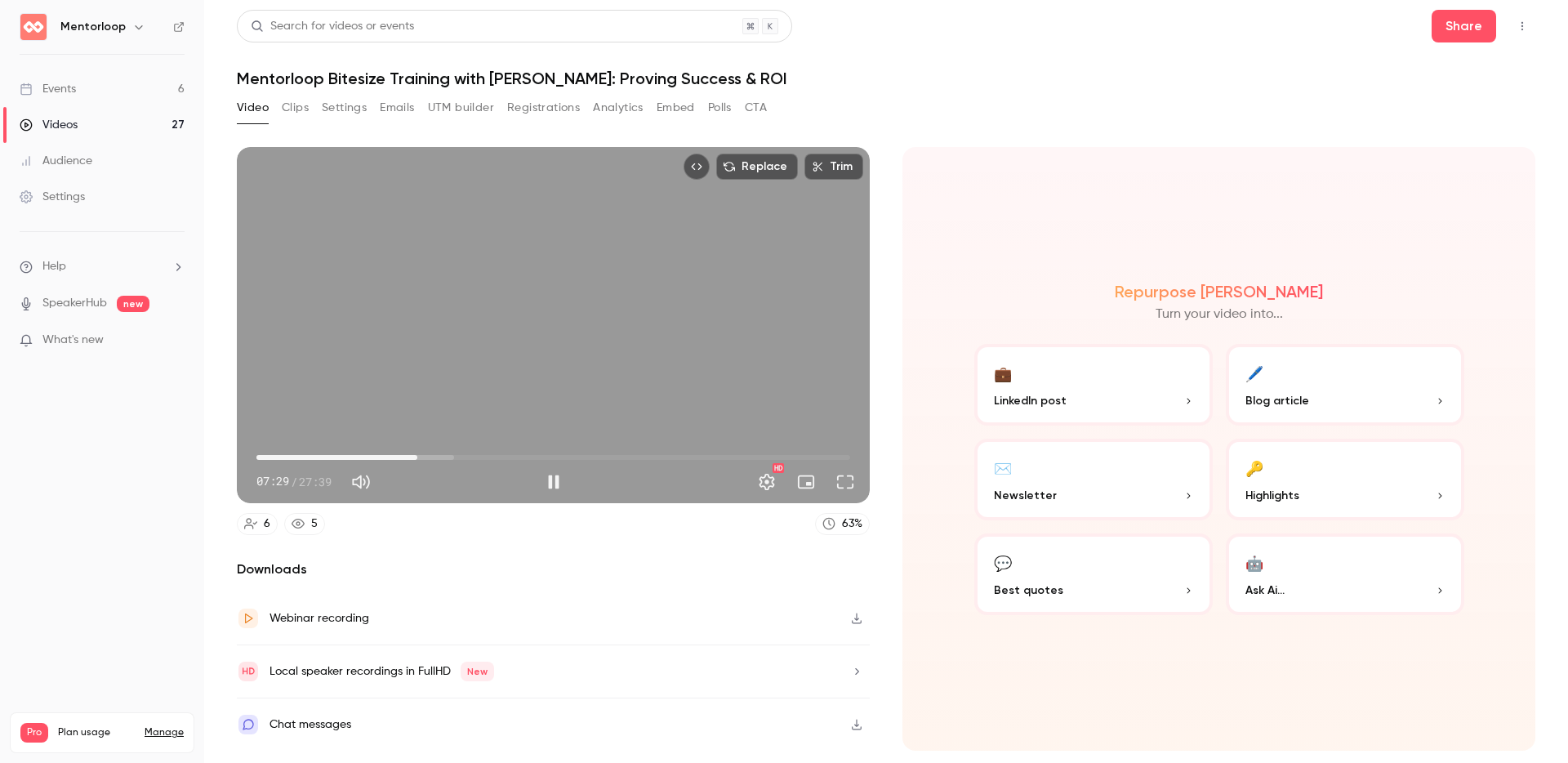
click at [1106, 139] on div "Replace Trim 07:29 07:29 / 27:39 HD 6 5 63 % Downloads Webinar recording Local …" at bounding box center [886, 424] width 1299 height 594
click at [548, 483] on button "Pause" at bounding box center [553, 482] width 33 height 33
type input "*****"
